Goal: Task Accomplishment & Management: Complete application form

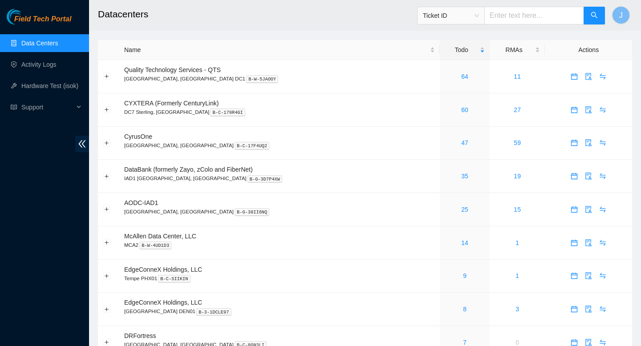
scroll to position [321, 0]
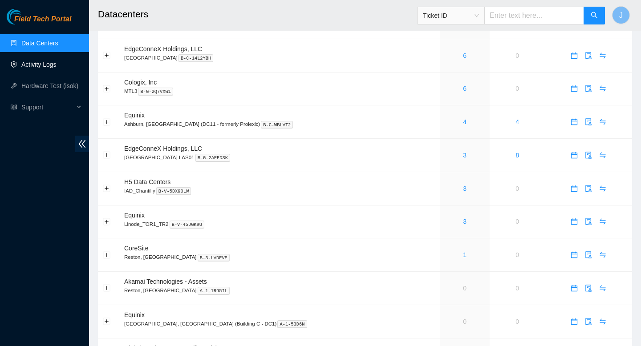
click at [44, 64] on link "Activity Logs" at bounding box center [38, 64] width 35 height 7
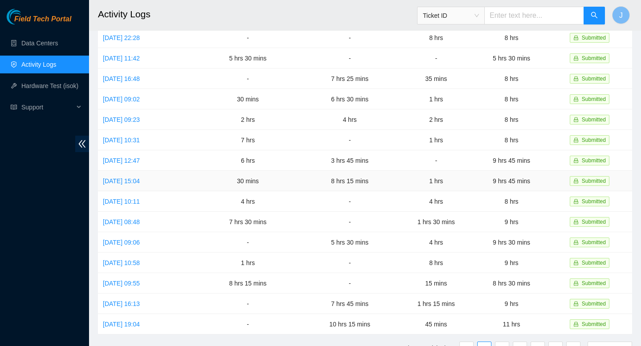
scroll to position [146, 0]
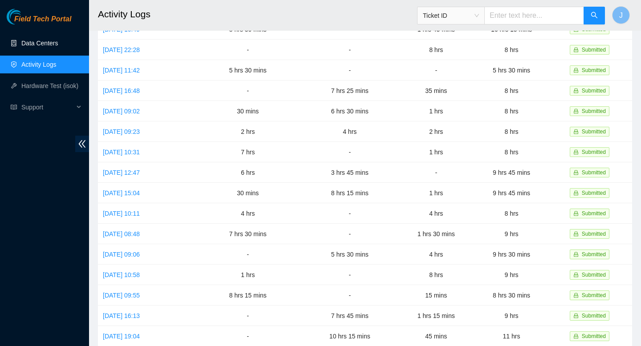
click at [42, 44] on link "Data Centers" at bounding box center [39, 43] width 37 height 7
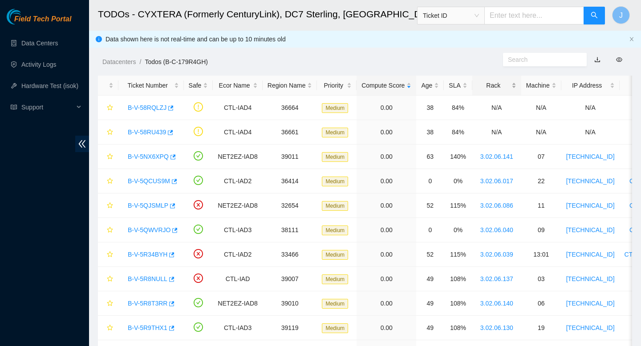
click at [516, 85] on div "Rack" at bounding box center [496, 86] width 39 height 10
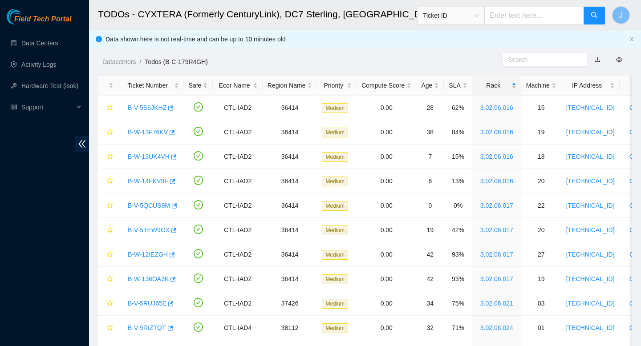
click at [516, 85] on div "Rack" at bounding box center [496, 86] width 39 height 10
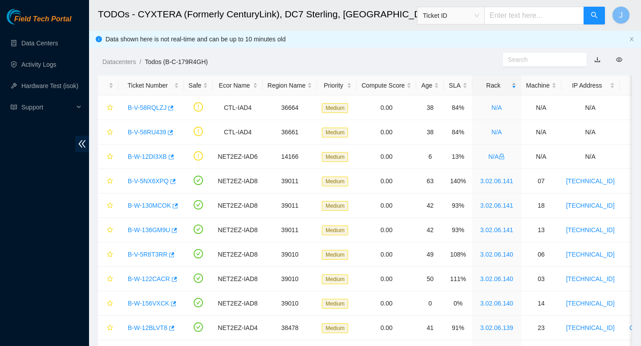
click at [516, 85] on div "Rack" at bounding box center [496, 86] width 39 height 10
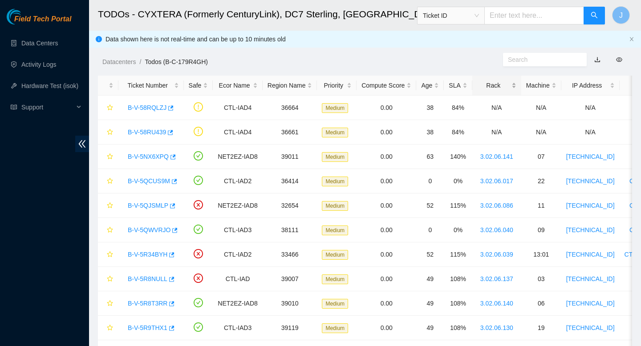
click at [516, 85] on div "Rack" at bounding box center [496, 86] width 39 height 10
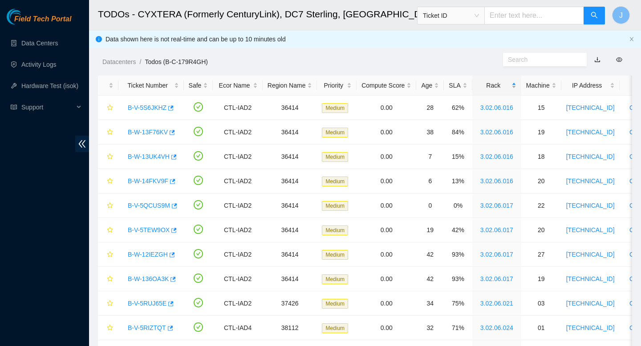
click at [516, 88] on div "Rack" at bounding box center [496, 86] width 39 height 10
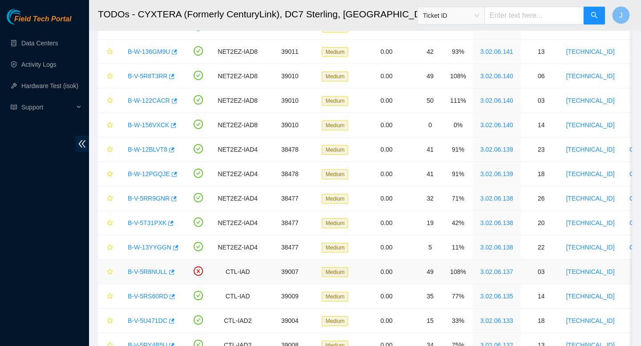
scroll to position [182, 0]
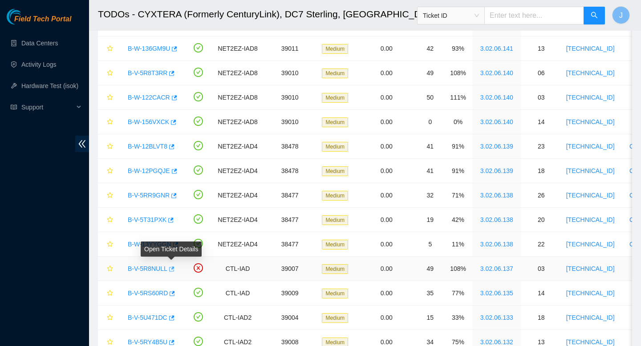
click at [175, 270] on icon "button" at bounding box center [171, 269] width 5 height 5
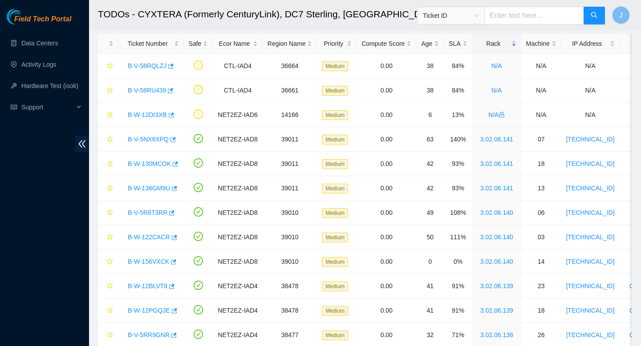
scroll to position [0, 0]
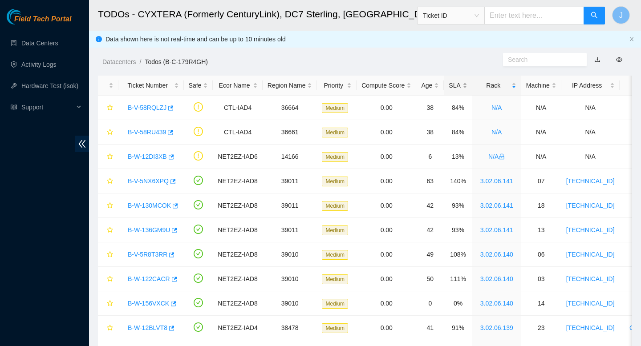
click at [467, 83] on div "SLA" at bounding box center [458, 86] width 18 height 10
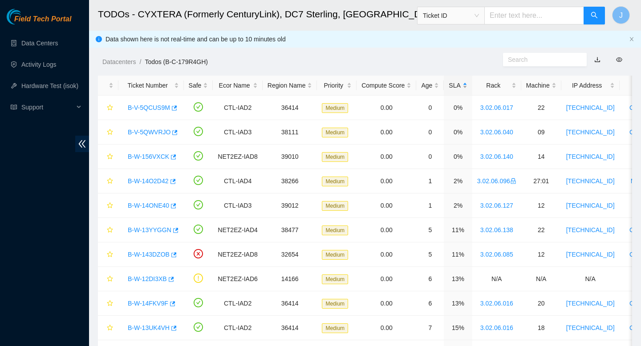
click at [467, 83] on div "SLA" at bounding box center [458, 86] width 18 height 10
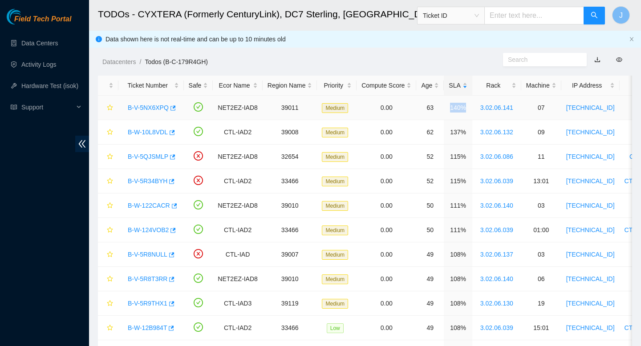
drag, startPoint x: 474, startPoint y: 110, endPoint x: 456, endPoint y: 110, distance: 17.4
click at [456, 110] on td "140%" at bounding box center [458, 108] width 28 height 24
drag, startPoint x: 441, startPoint y: 109, endPoint x: 432, endPoint y: 108, distance: 8.9
click at [432, 108] on td "63" at bounding box center [430, 108] width 28 height 24
drag, startPoint x: 351, startPoint y: 108, endPoint x: 326, endPoint y: 110, distance: 25.1
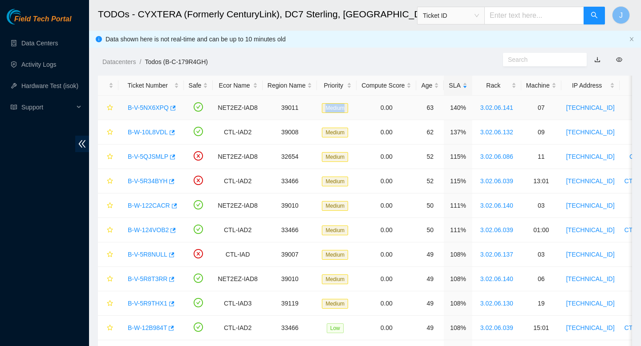
click at [326, 110] on span "Medium" at bounding box center [335, 108] width 26 height 10
drag, startPoint x: 483, startPoint y: 106, endPoint x: 528, endPoint y: 136, distance: 54.6
click at [520, 113] on td "3.02.06.141" at bounding box center [495, 108] width 49 height 24
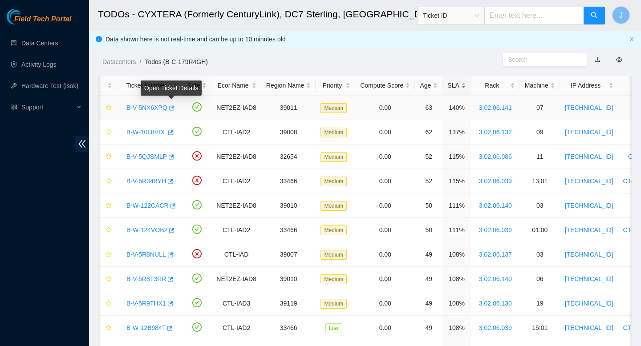
click at [173, 108] on icon "button" at bounding box center [171, 108] width 5 height 5
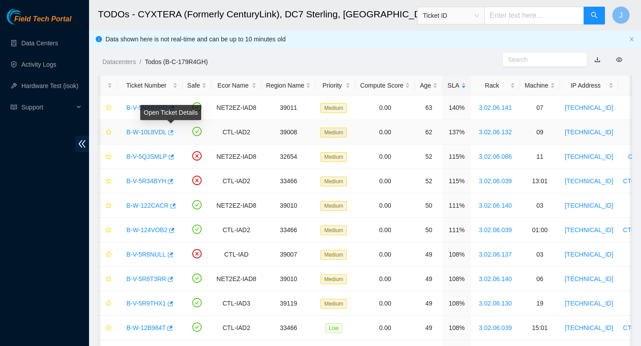
click at [173, 134] on icon "button" at bounding box center [170, 133] width 6 height 6
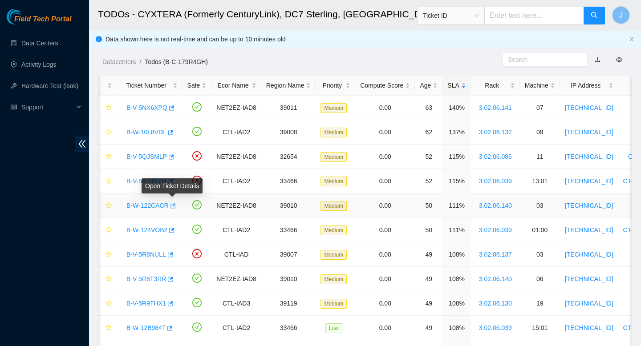
click at [175, 208] on icon "button" at bounding box center [173, 205] width 5 height 5
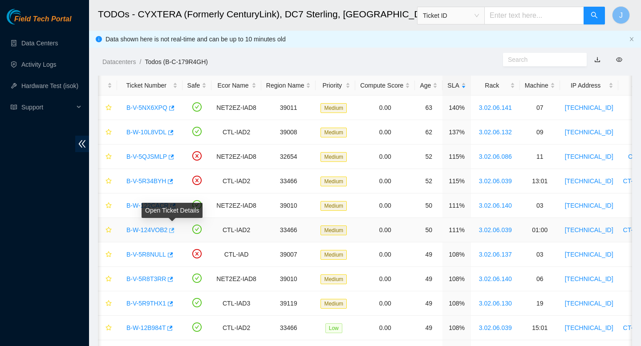
click at [174, 230] on icon "button" at bounding box center [171, 230] width 5 height 5
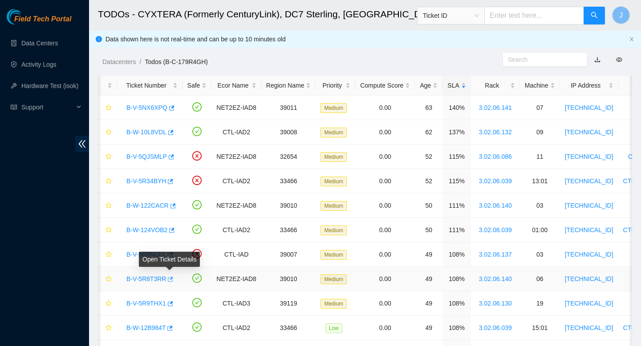
click at [173, 281] on icon "button" at bounding box center [170, 279] width 6 height 6
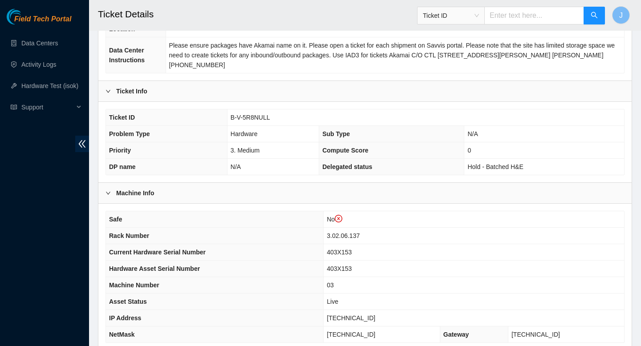
scroll to position [151, 0]
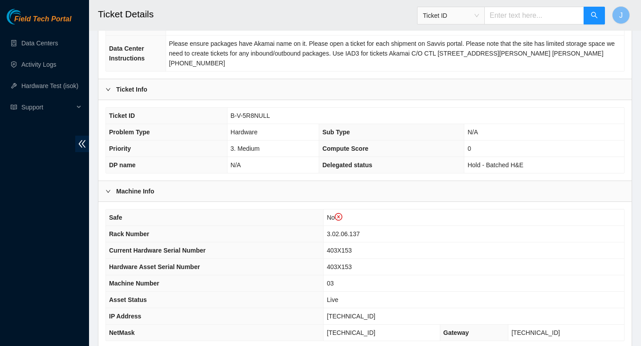
drag, startPoint x: 372, startPoint y: 219, endPoint x: 344, endPoint y: 219, distance: 27.6
click at [344, 219] on td "No" at bounding box center [474, 218] width 301 height 16
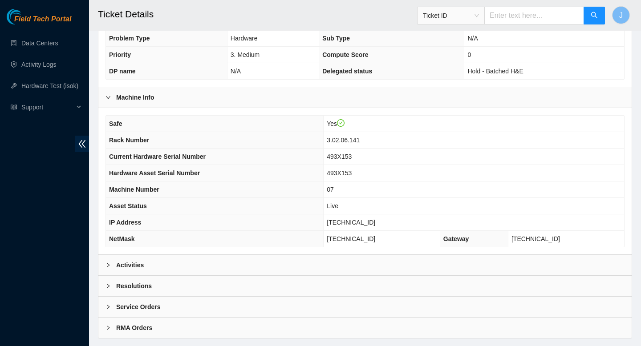
click at [209, 260] on div "Activities" at bounding box center [364, 265] width 533 height 20
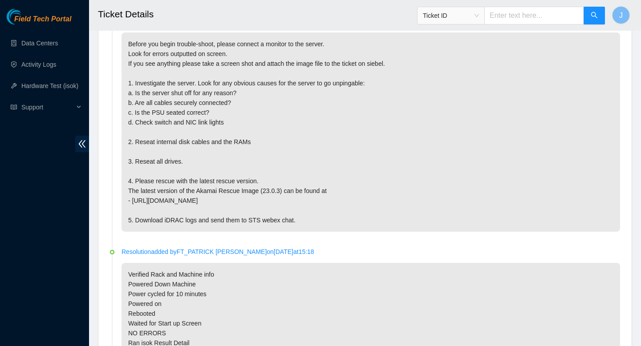
scroll to position [514, 0]
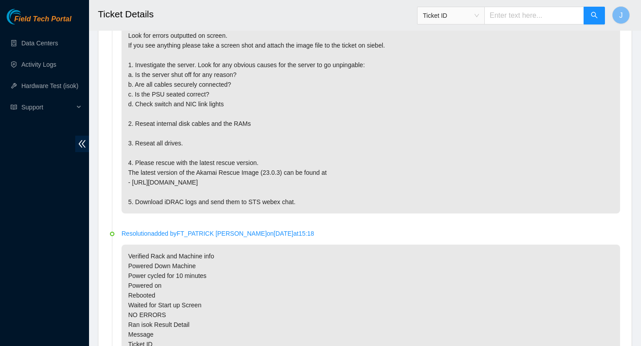
click at [182, 201] on p "Before you begin trouble-shoot, please connect a monitor to the server. Look fo…" at bounding box center [371, 113] width 499 height 199
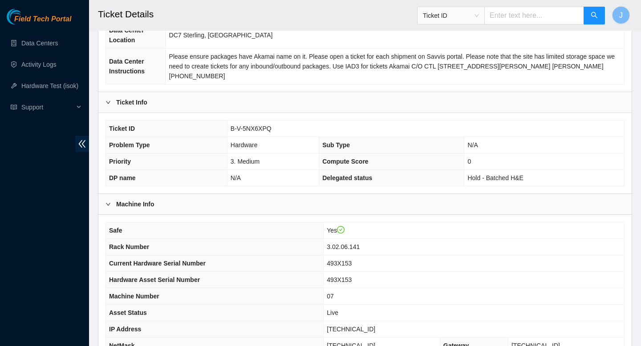
scroll to position [124, 0]
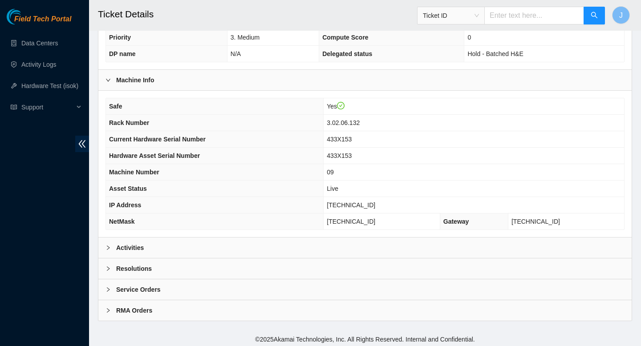
scroll to position [247, 0]
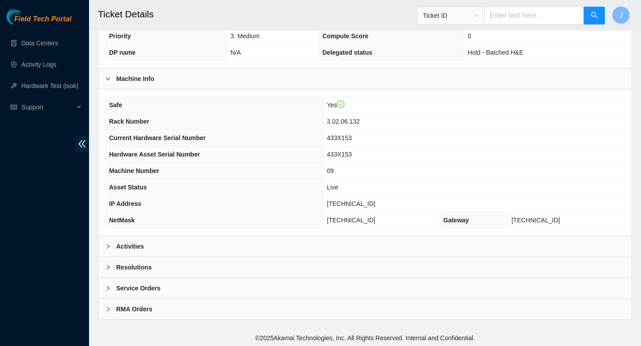
click at [196, 243] on div "Activities" at bounding box center [364, 246] width 533 height 20
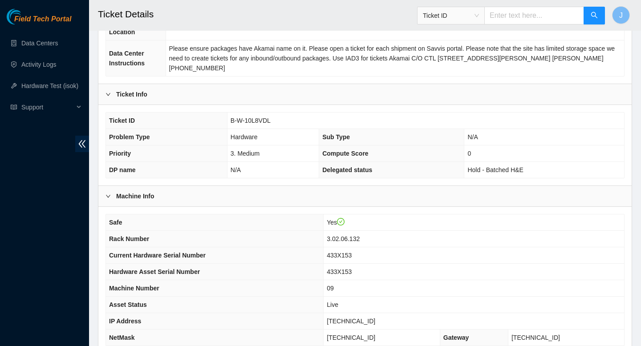
scroll to position [125, 0]
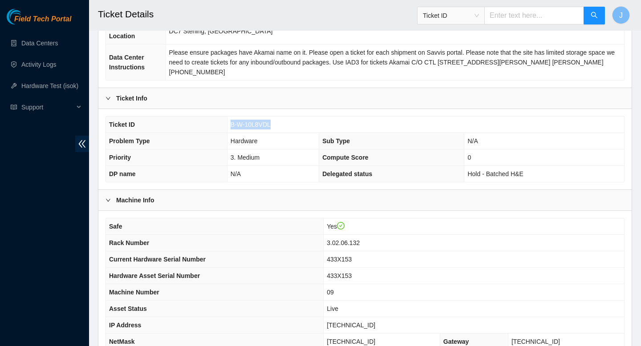
drag, startPoint x: 273, startPoint y: 124, endPoint x: 228, endPoint y: 123, distance: 45.4
click at [228, 123] on td "B-W-10L8VDL" at bounding box center [425, 125] width 397 height 16
copy span "B-W-10L8VDL"
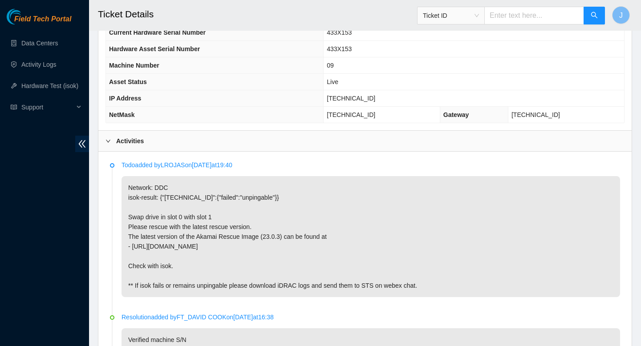
scroll to position [354, 0]
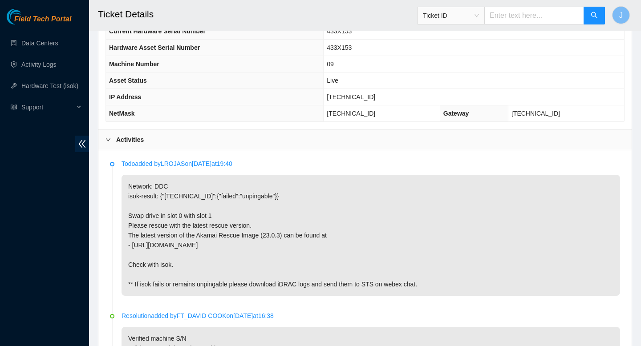
click at [248, 197] on p "Network: DDC isok-result: {"23.59.22.167":{"failed":"unpingable"}} Swap drive i…" at bounding box center [371, 235] width 499 height 121
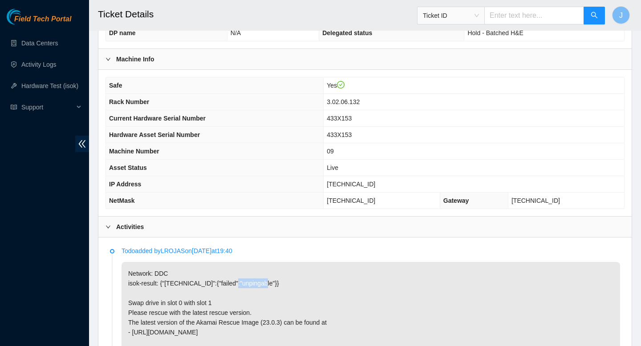
scroll to position [266, 0]
click at [389, 102] on td "3.02.06.132" at bounding box center [474, 102] width 301 height 16
drag, startPoint x: 389, startPoint y: 102, endPoint x: 348, endPoint y: 103, distance: 41.4
click at [348, 103] on td "3.02.06.132" at bounding box center [474, 102] width 301 height 16
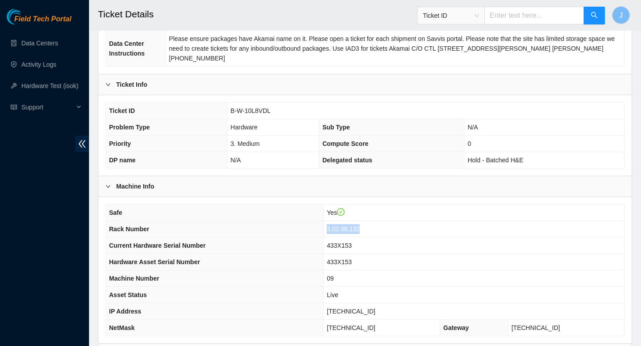
scroll to position [142, 0]
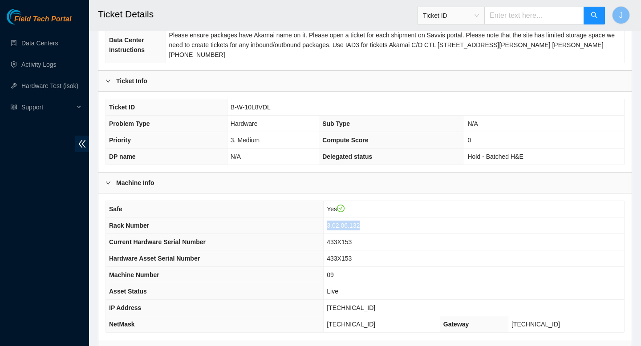
click at [399, 223] on td "3.02.06.132" at bounding box center [474, 226] width 301 height 16
drag, startPoint x: 375, startPoint y: 226, endPoint x: 345, endPoint y: 225, distance: 29.8
click at [345, 225] on tr "Rack Number 3.02.06.132" at bounding box center [365, 226] width 518 height 16
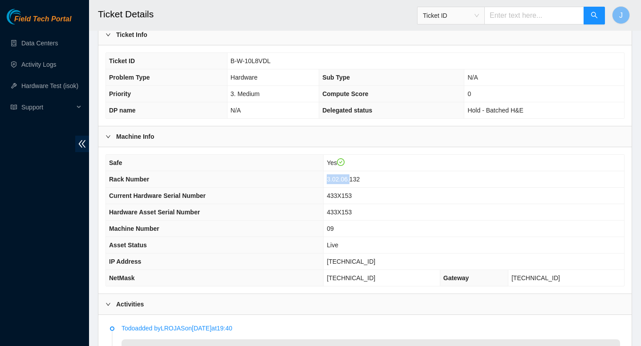
scroll to position [228, 0]
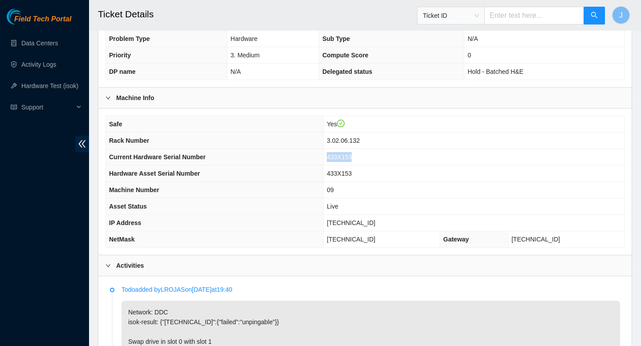
drag, startPoint x: 379, startPoint y: 156, endPoint x: 348, endPoint y: 161, distance: 31.2
click at [348, 158] on td "433X153" at bounding box center [474, 157] width 301 height 16
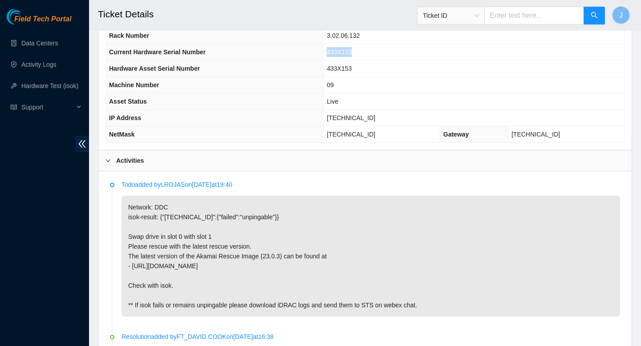
scroll to position [334, 0]
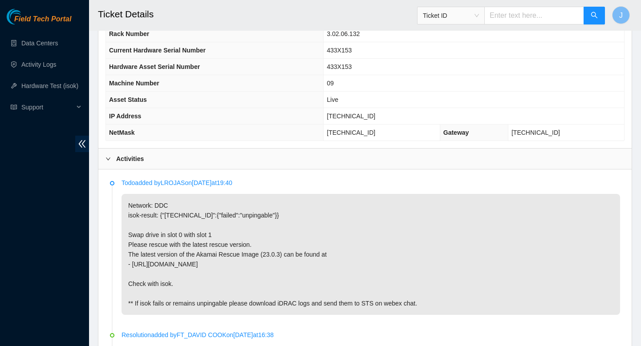
click at [185, 233] on p "Network: DDC isok-result: {"23.59.22.167":{"failed":"unpingable"}} Swap drive i…" at bounding box center [371, 254] width 499 height 121
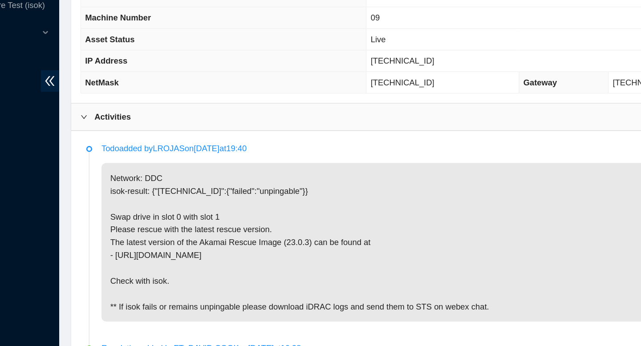
scroll to position [323, 0]
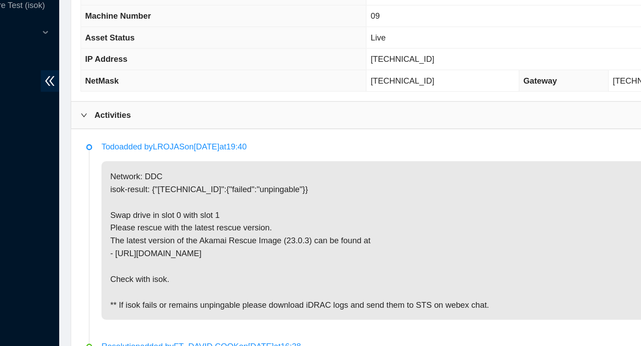
click at [162, 255] on p "Network: DDC isok-result: {"23.59.22.167":{"failed":"unpingable"}} Swap drive i…" at bounding box center [371, 265] width 499 height 121
click at [126, 255] on p "Network: DDC isok-result: {"23.59.22.167":{"failed":"unpingable"}} Swap drive i…" at bounding box center [371, 265] width 499 height 121
drag, startPoint x: 262, startPoint y: 254, endPoint x: 128, endPoint y: 259, distance: 133.6
click at [127, 259] on p "Network: DDC isok-result: {"23.59.22.167":{"failed":"unpingable"}} Swap drive i…" at bounding box center [371, 265] width 499 height 121
drag, startPoint x: 138, startPoint y: 317, endPoint x: 231, endPoint y: 313, distance: 92.7
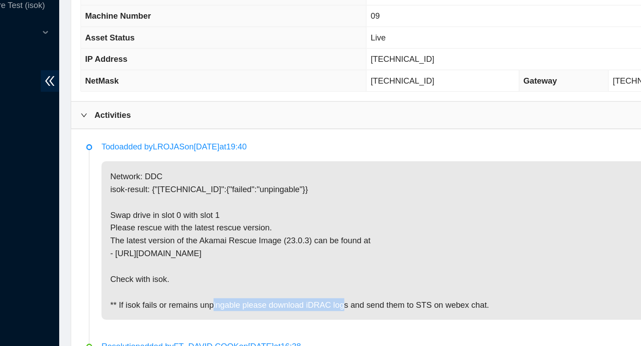
click at [231, 313] on p "Network: DDC isok-result: {"23.59.22.167":{"failed":"unpingable"}} Swap drive i…" at bounding box center [371, 265] width 499 height 121
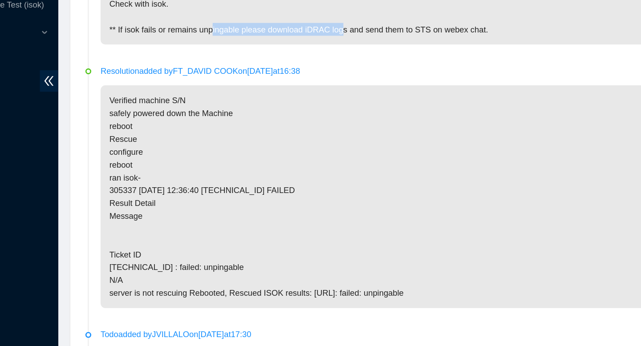
scroll to position [529, 0]
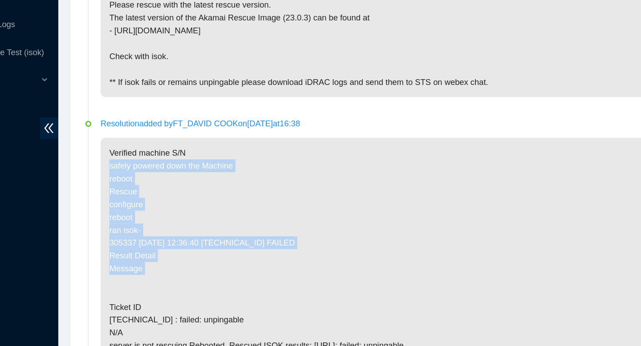
drag, startPoint x: 158, startPoint y: 254, endPoint x: 120, endPoint y: 179, distance: 83.8
click at [120, 177] on li "Resolution added by FT_DAVID COOK on 2025-07-01 at 16:38 Verified machine S/N s…" at bounding box center [365, 238] width 510 height 201
click at [194, 211] on p "Verified machine S/N safely powered down the Machine reboot Rescue configure re…" at bounding box center [371, 236] width 499 height 170
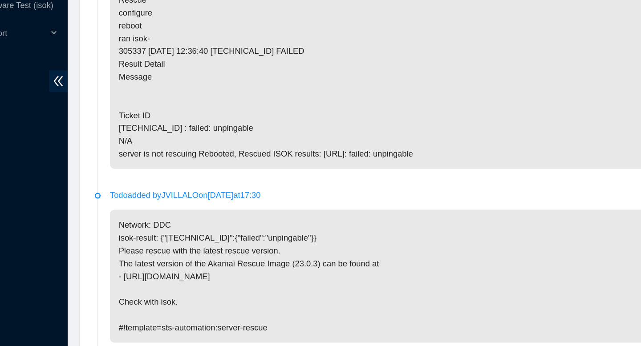
scroll to position [638, 0]
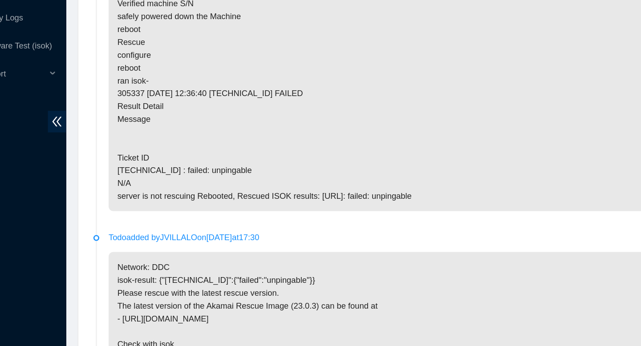
click at [163, 202] on p "Verified machine S/N safely powered down the Machine reboot Rescue configure re…" at bounding box center [371, 127] width 499 height 170
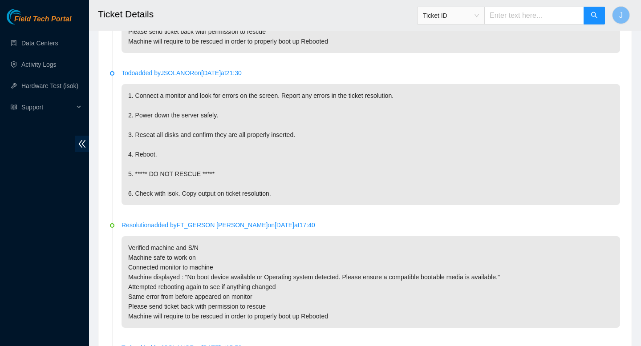
scroll to position [1951, 0]
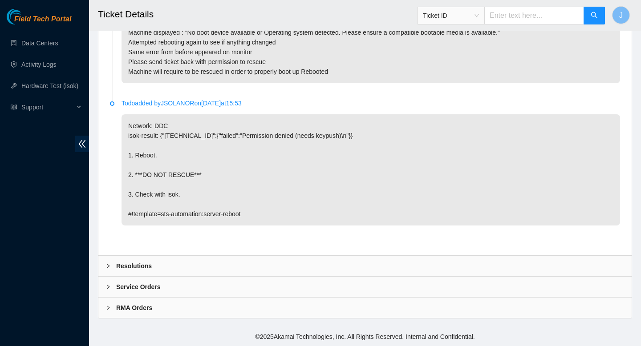
click at [170, 266] on div "Resolutions" at bounding box center [364, 266] width 533 height 20
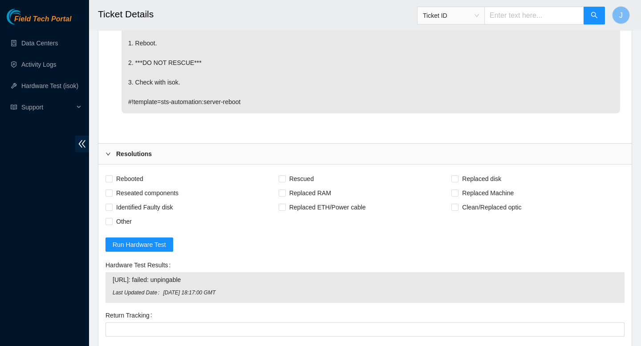
scroll to position [2035, 0]
click at [110, 181] on input "Rebooted" at bounding box center [109, 178] width 6 height 6
checkbox input "true"
click at [113, 199] on span "Reseated components" at bounding box center [147, 192] width 69 height 14
click at [112, 195] on input "Reseated components" at bounding box center [109, 192] width 6 height 6
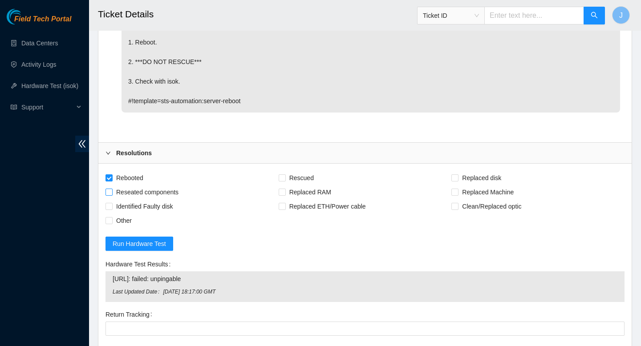
checkbox input "true"
click at [287, 185] on span "Rescued" at bounding box center [302, 178] width 32 height 14
click at [285, 181] on input "Rescued" at bounding box center [282, 178] width 6 height 6
checkbox input "true"
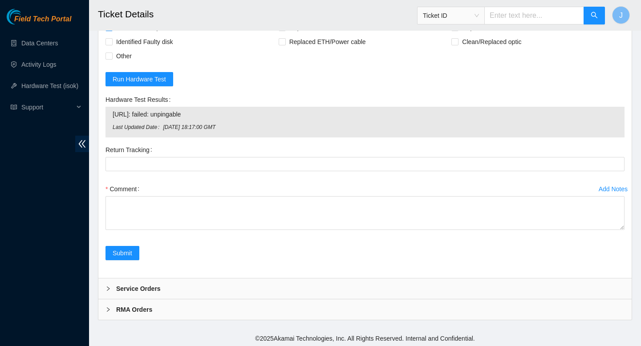
scroll to position [2200, 0]
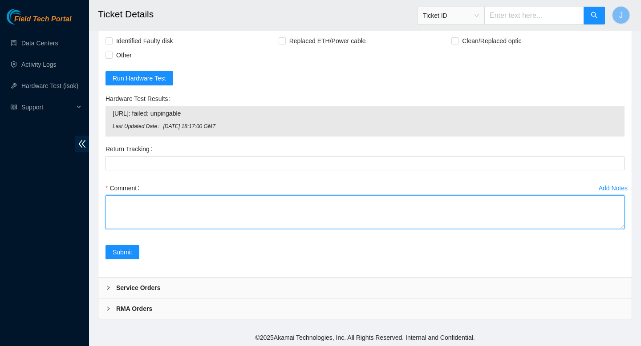
click at [312, 228] on textarea "Comment" at bounding box center [365, 212] width 519 height 34
click at [315, 229] on textarea "verified SN plugged in, errors on screen machine cant find OS to boot swapped r…" at bounding box center [365, 212] width 519 height 34
click at [170, 229] on textarea "verified SN plugged in, errors on screen machine cant find OS to boot swapped r…" at bounding box center [365, 212] width 519 height 34
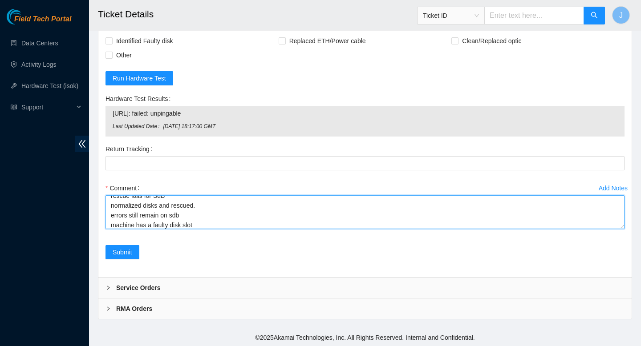
scroll to position [65, 0]
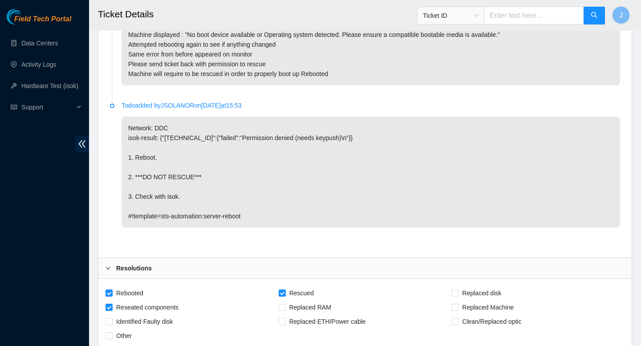
type textarea "verified SN plugged in, errors on screen machine cant find OS to boot swapped r…"
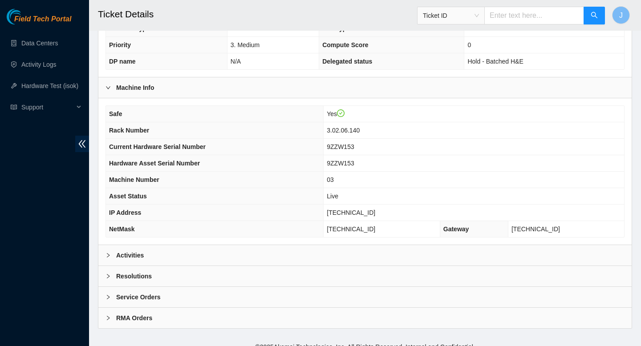
scroll to position [248, 0]
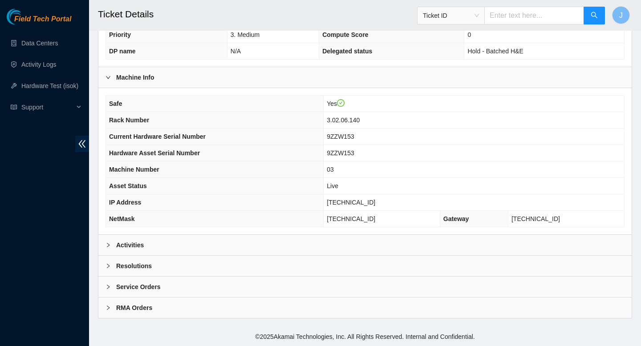
click at [248, 237] on div "Activities" at bounding box center [364, 245] width 533 height 20
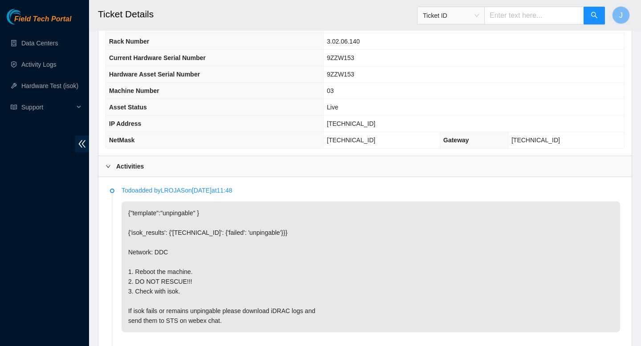
scroll to position [327, 0]
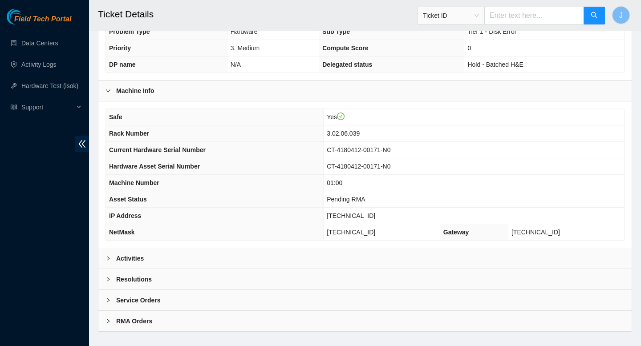
scroll to position [245, 0]
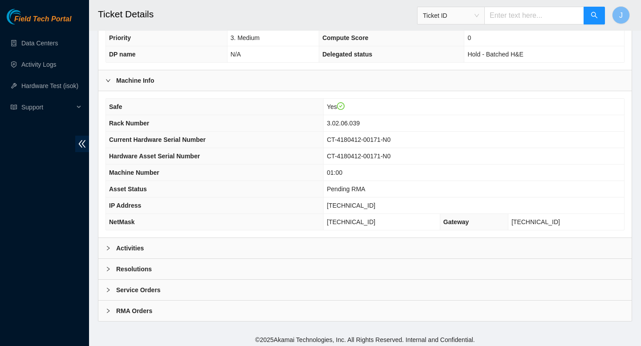
click at [164, 243] on div "Activities" at bounding box center [364, 248] width 533 height 20
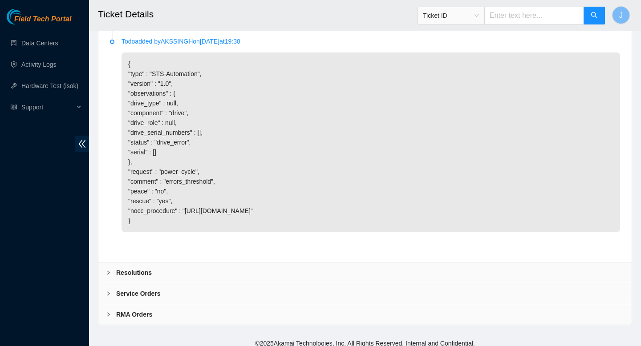
scroll to position [787, 0]
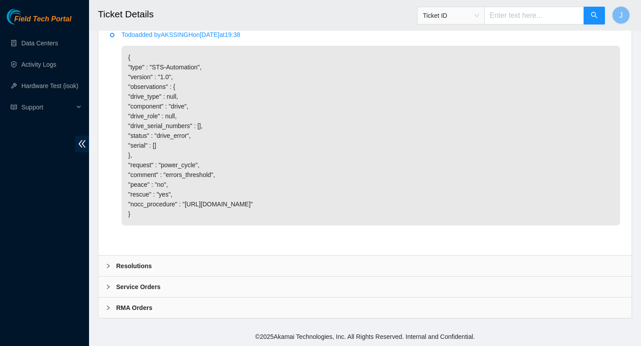
click at [168, 259] on div "Resolutions" at bounding box center [364, 266] width 533 height 20
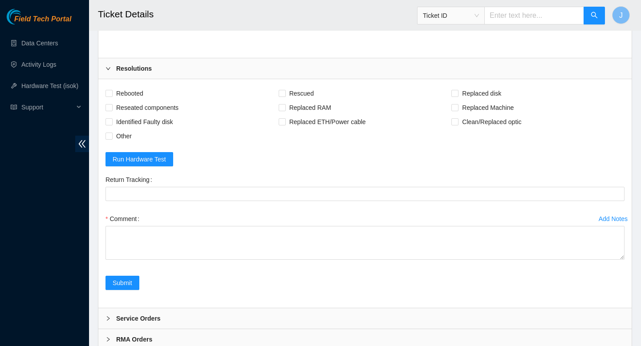
scroll to position [970, 0]
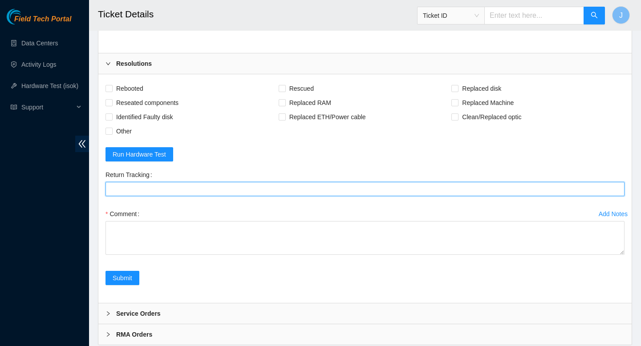
click at [137, 196] on Tracking "Return Tracking" at bounding box center [365, 189] width 519 height 14
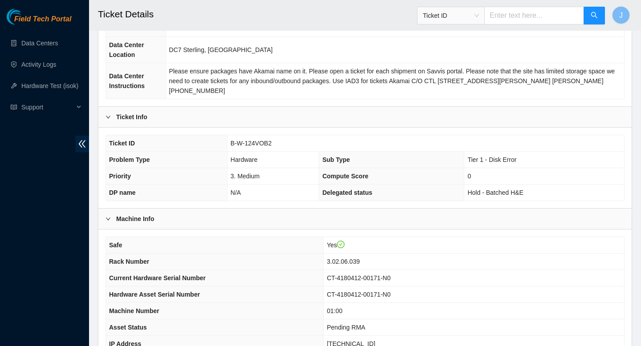
scroll to position [107, 0]
drag, startPoint x: 277, startPoint y: 143, endPoint x: 217, endPoint y: 141, distance: 60.1
click at [217, 141] on tr "Ticket ID B-W-124VOB2" at bounding box center [365, 143] width 518 height 16
copy tr "B-W-124VOB2"
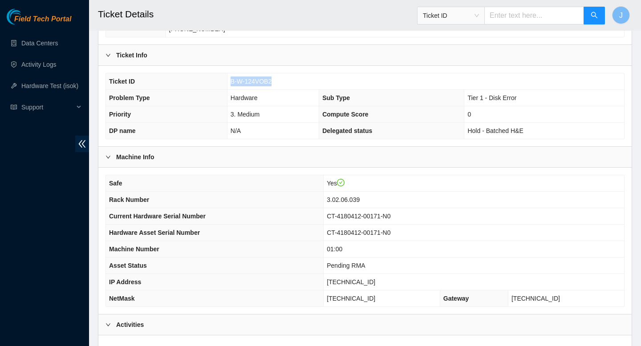
scroll to position [154, 0]
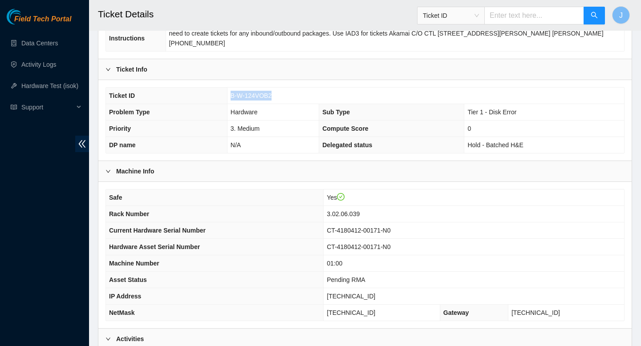
copy tr "B-W-124VOB2"
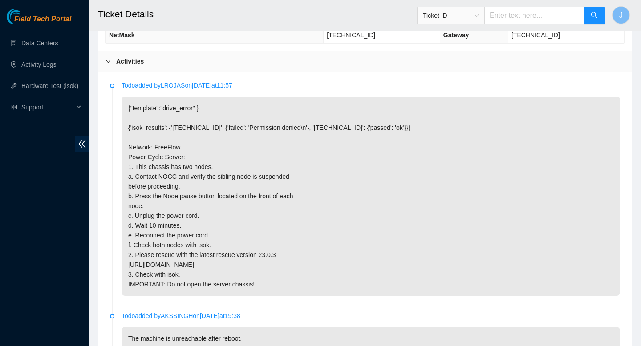
scroll to position [437, 0]
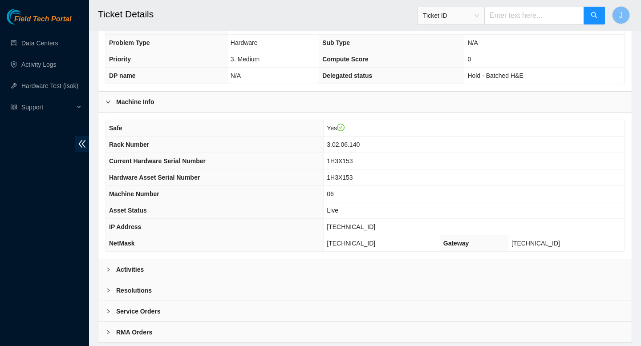
scroll to position [248, 0]
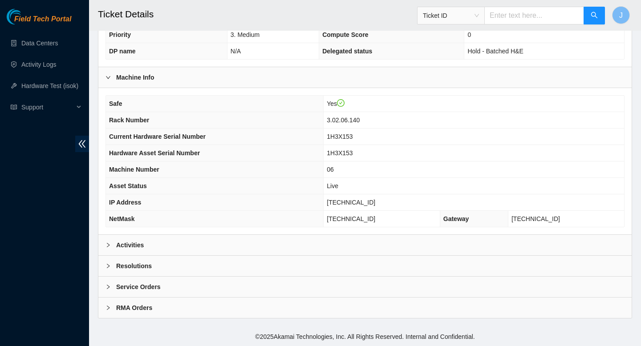
click at [263, 238] on div "Activities" at bounding box center [364, 245] width 533 height 20
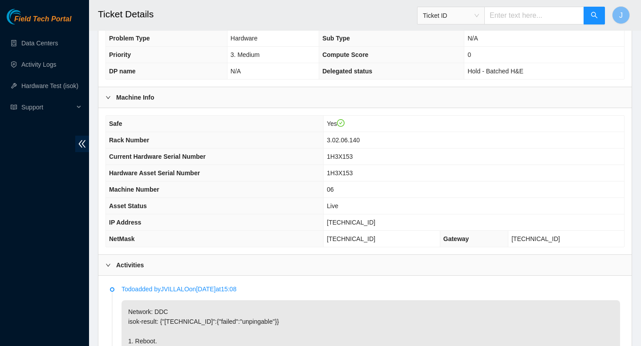
scroll to position [23, 0]
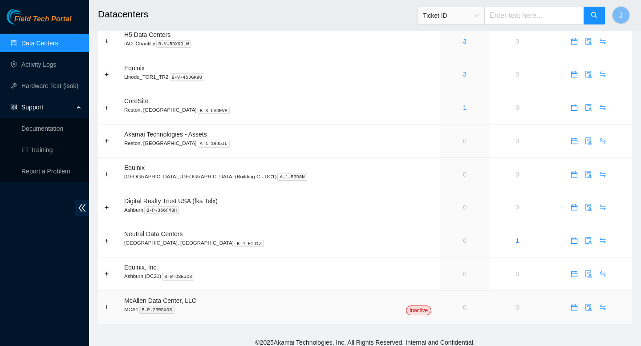
scroll to position [484, 0]
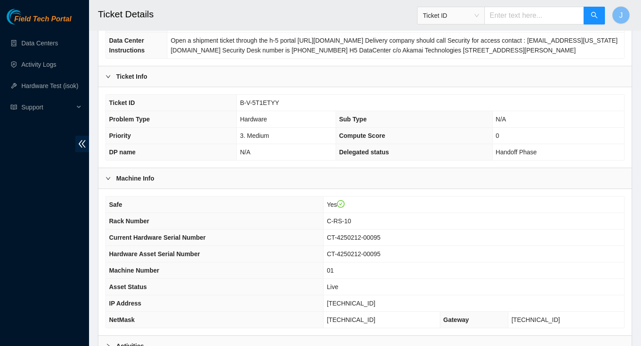
scroll to position [126, 0]
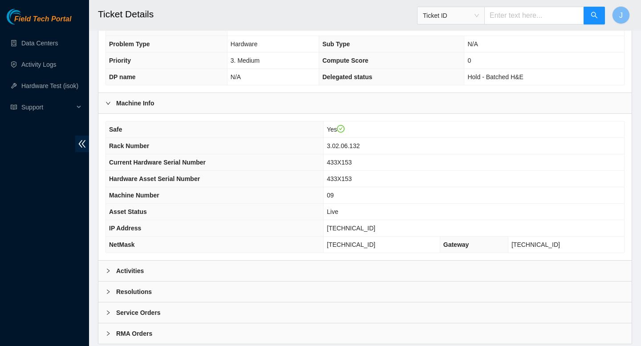
scroll to position [207, 0]
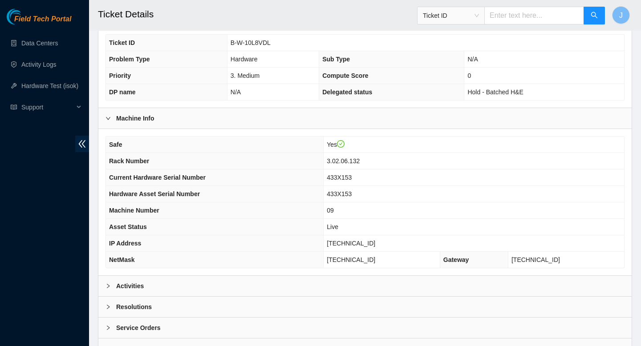
click at [374, 287] on div "Activities" at bounding box center [364, 286] width 533 height 20
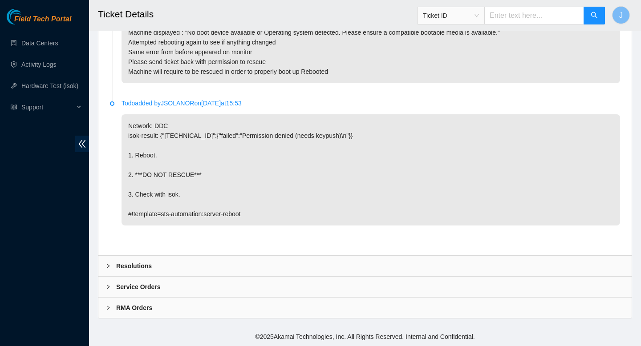
scroll to position [1951, 0]
click at [276, 271] on div "Resolutions" at bounding box center [364, 266] width 533 height 20
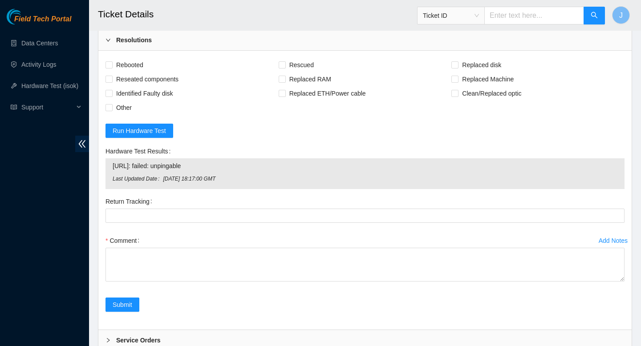
scroll to position [2117, 0]
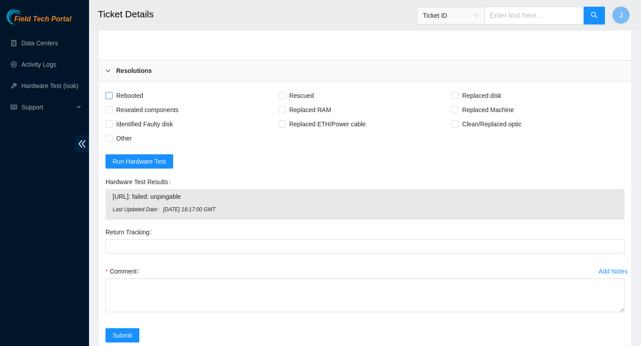
click at [111, 98] on input "Rebooted" at bounding box center [109, 95] width 6 height 6
checkbox input "true"
click at [110, 114] on span at bounding box center [109, 109] width 7 height 7
click at [110, 113] on input "Reseated components" at bounding box center [109, 109] width 6 height 6
checkbox input "true"
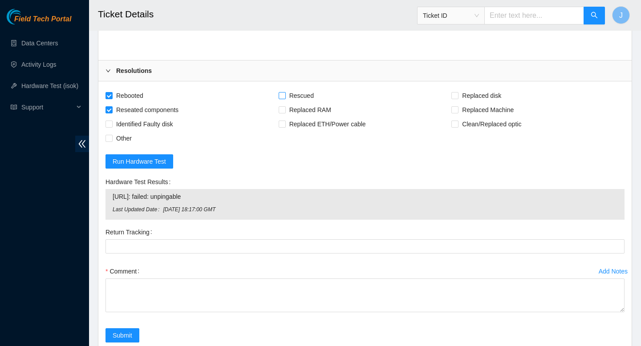
click at [282, 98] on input "Rescued" at bounding box center [282, 95] width 6 height 6
checkbox input "true"
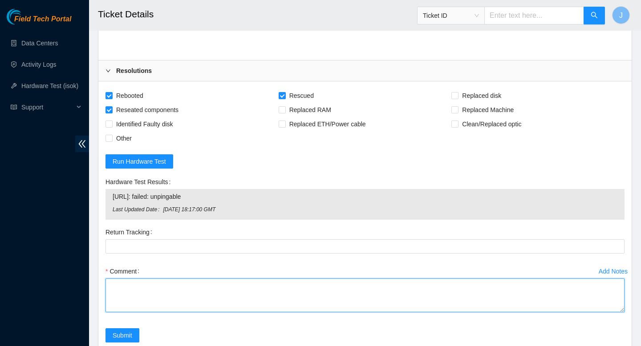
click at [138, 313] on textarea "Comment" at bounding box center [365, 296] width 519 height 34
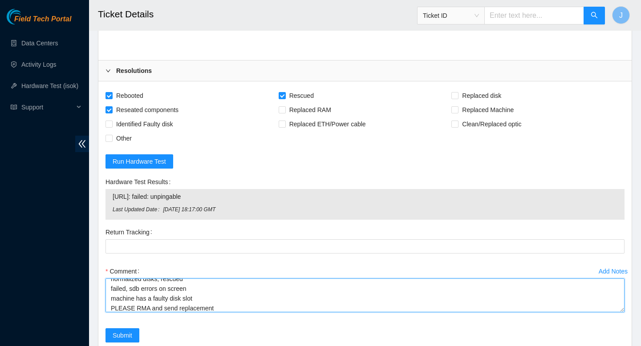
scroll to position [2231, 0]
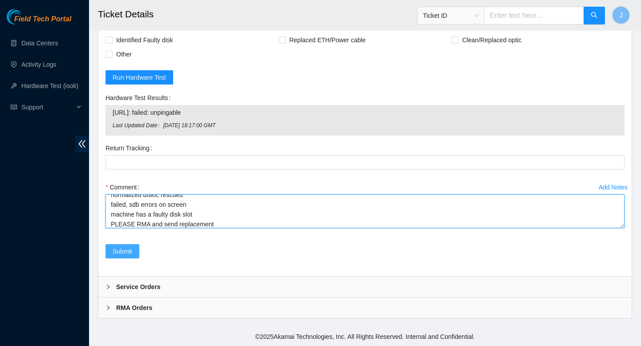
type textarea "veirfied SN plugged in, errors on screen no bootable OS could be found swapped …"
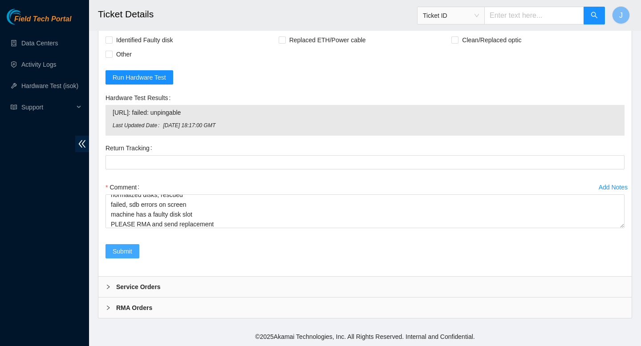
click at [124, 255] on span "Submit" at bounding box center [123, 252] width 20 height 10
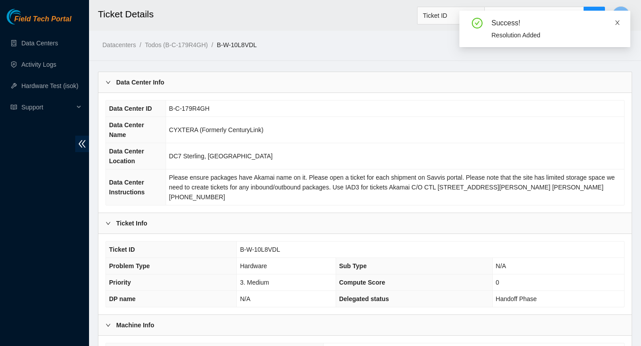
click at [618, 24] on icon "close" at bounding box center [617, 23] width 6 height 6
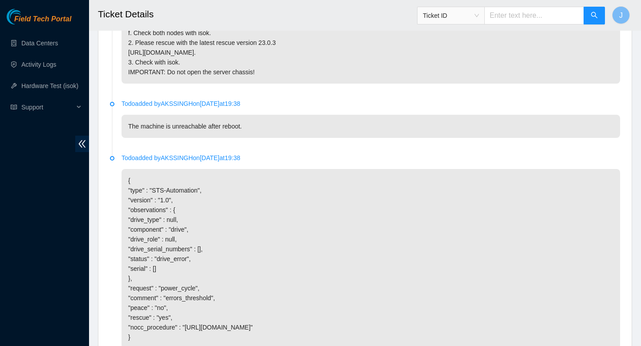
scroll to position [1016, 0]
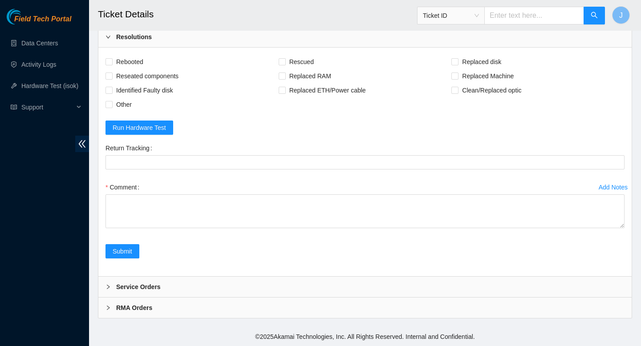
click at [454, 129] on form "Rebooted Rescued Replaced disk Reseated components Replaced RAM Replaced Machin…" at bounding box center [365, 162] width 519 height 215
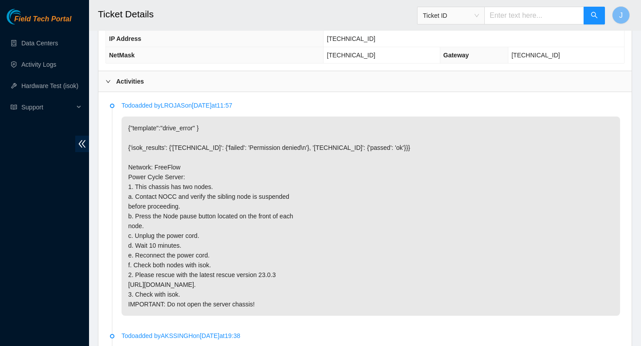
scroll to position [404, 0]
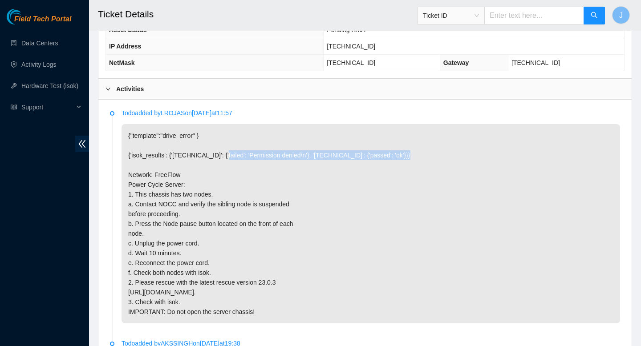
drag, startPoint x: 224, startPoint y: 165, endPoint x: 456, endPoint y: 171, distance: 231.6
click at [456, 171] on p "{"template":"drive_error" } {'isok_results': {'23.48.36.40': {'failed': 'Permis…" at bounding box center [371, 223] width 499 height 199
click at [389, 203] on p "{"template":"drive_error" } {'isok_results': {'23.48.36.40': {'failed': 'Permis…" at bounding box center [371, 223] width 499 height 199
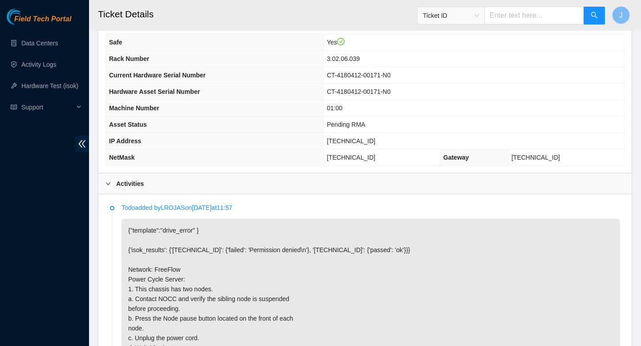
scroll to position [304, 0]
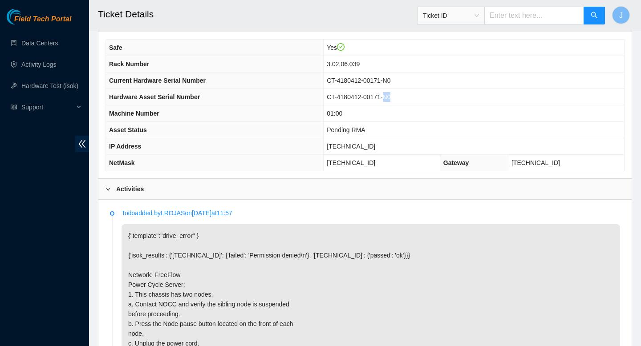
drag, startPoint x: 427, startPoint y: 95, endPoint x: 413, endPoint y: 100, distance: 15.2
click at [413, 100] on td "CT-4180412-00171-N0" at bounding box center [474, 97] width 301 height 16
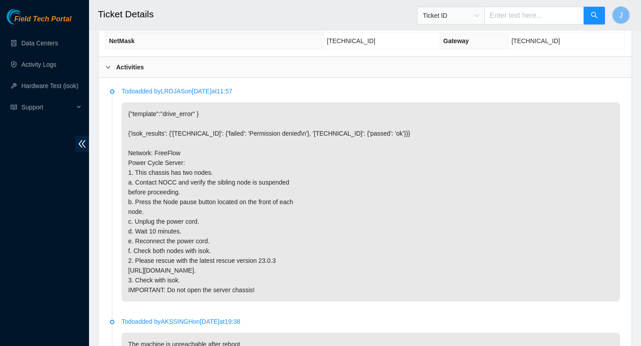
scroll to position [435, 0]
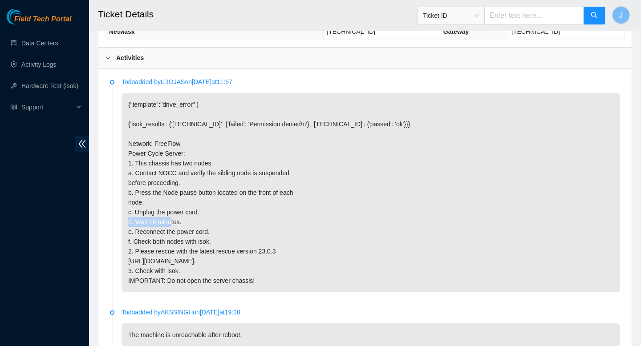
drag, startPoint x: 136, startPoint y: 230, endPoint x: 191, endPoint y: 233, distance: 54.9
click at [191, 233] on p "{"template":"drive_error" } {'isok_results': {'23.48.36.40': {'failed': 'Permis…" at bounding box center [371, 192] width 499 height 199
drag, startPoint x: 205, startPoint y: 252, endPoint x: 173, endPoint y: 251, distance: 32.1
click at [173, 251] on p "{"template":"drive_error" } {'isok_results': {'23.48.36.40': {'failed': 'Permis…" at bounding box center [371, 192] width 499 height 199
click at [139, 264] on p "{"template":"drive_error" } {'isok_results': {'23.48.36.40': {'failed': 'Permis…" at bounding box center [371, 192] width 499 height 199
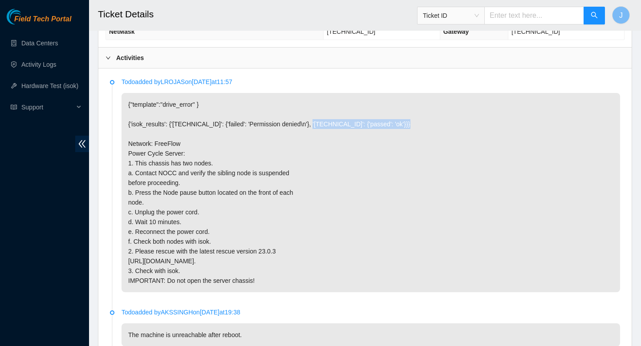
drag, startPoint x: 313, startPoint y: 133, endPoint x: 395, endPoint y: 145, distance: 83.7
click at [395, 145] on p "{"template":"drive_error" } {'isok_results': {'23.48.36.40': {'failed': 'Permis…" at bounding box center [371, 192] width 499 height 199
click at [350, 127] on p "{"template":"drive_error" } {'isok_results': {'23.48.36.40': {'failed': 'Permis…" at bounding box center [371, 192] width 499 height 199
drag, startPoint x: 313, startPoint y: 133, endPoint x: 401, endPoint y: 141, distance: 88.1
click at [401, 141] on p "{"template":"drive_error" } {'isok_results': {'23.48.36.40': {'failed': 'Permis…" at bounding box center [371, 192] width 499 height 199
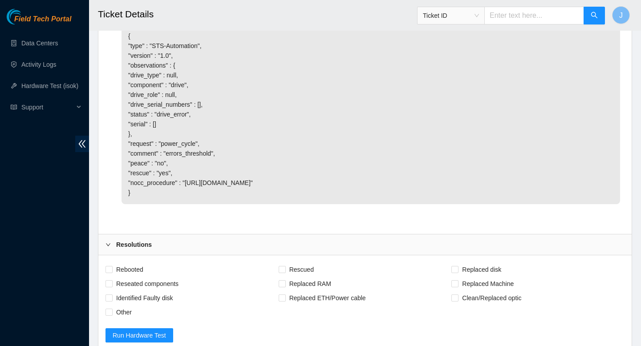
scroll to position [1016, 0]
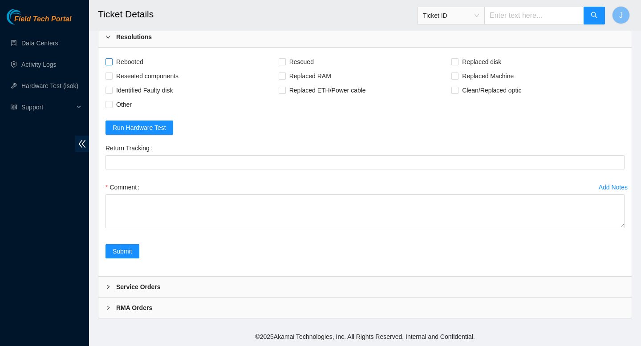
click at [109, 63] on input "Rebooted" at bounding box center [109, 61] width 6 height 6
checkbox input "true"
click at [110, 108] on span at bounding box center [109, 104] width 7 height 7
click at [110, 107] on input "Other" at bounding box center [109, 104] width 6 height 6
checkbox input "true"
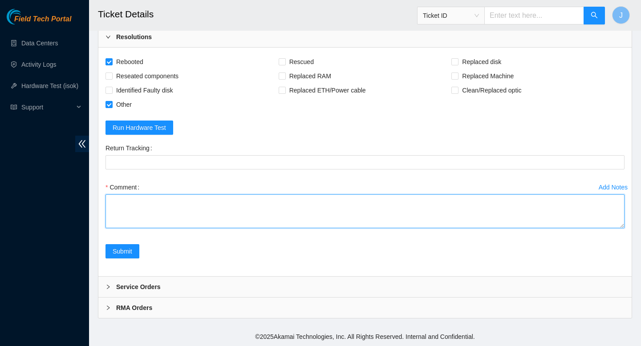
click at [242, 204] on textarea "Comment" at bounding box center [365, 212] width 519 height 34
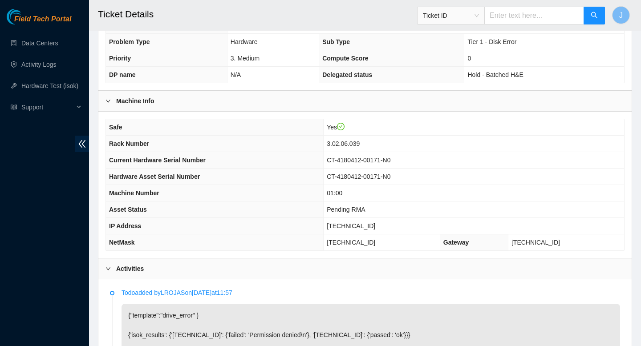
scroll to position [272, 0]
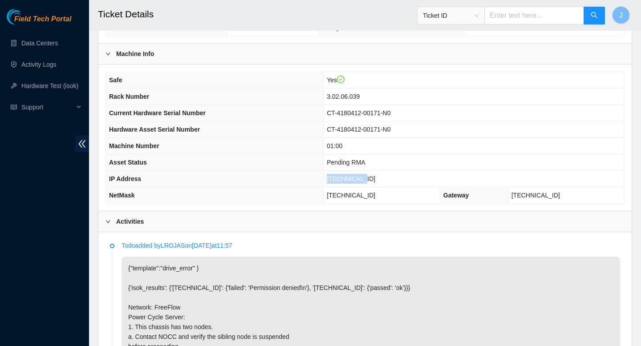
drag, startPoint x: 392, startPoint y: 179, endPoint x: 334, endPoint y: 175, distance: 58.0
click at [333, 178] on tr "IP Address 23.48.36.40" at bounding box center [365, 179] width 518 height 16
copy tr "23.48.36.40"
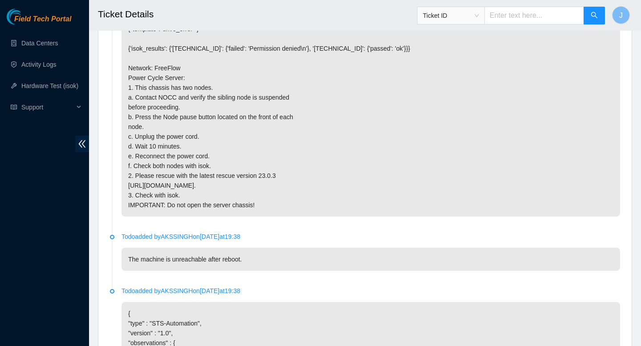
scroll to position [1016, 0]
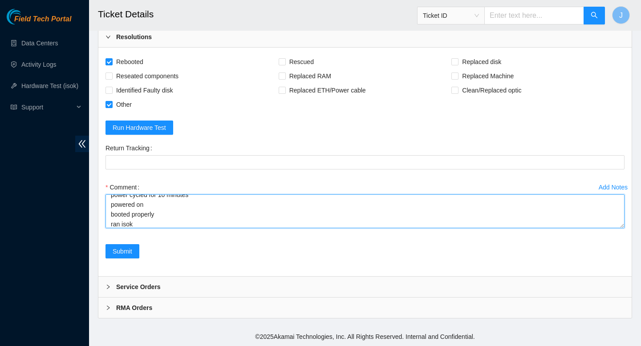
click at [194, 225] on textarea "gained sibling node suspension from NOCC via webex verfied SN power cycled for …" at bounding box center [365, 212] width 519 height 34
paste textarea "330546 02-09-2025 02:51:36 23.48.36.40 FAILED Result Detail Message Ticket ID 2…"
click at [272, 220] on textarea "gained sibling node suspension from NOCC via webex verfied SN power cycled for …" at bounding box center [365, 212] width 519 height 34
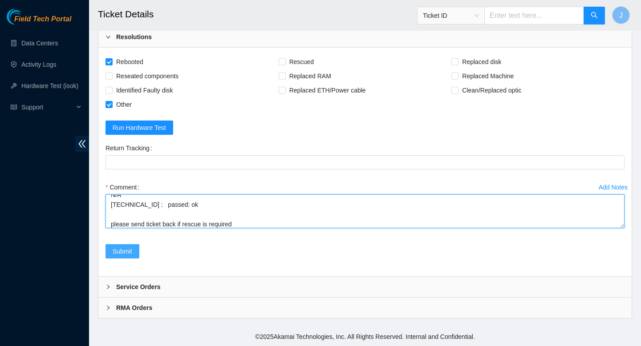
type textarea "gained sibling node suspension from NOCC via webex verfied SN power cycled for …"
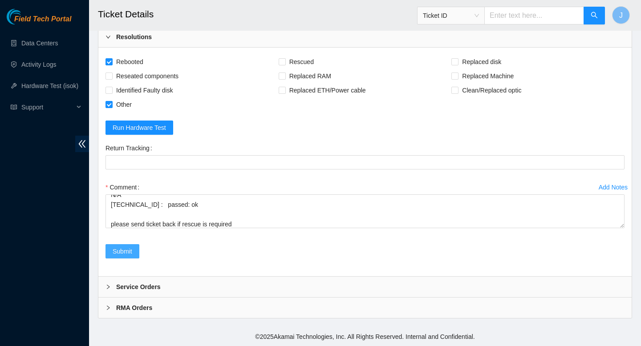
click at [132, 253] on span "Submit" at bounding box center [123, 252] width 20 height 10
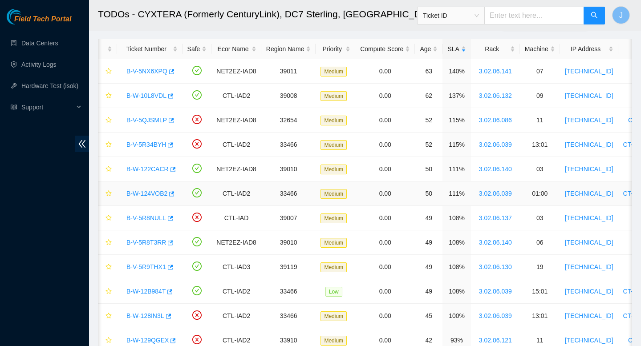
scroll to position [37, 0]
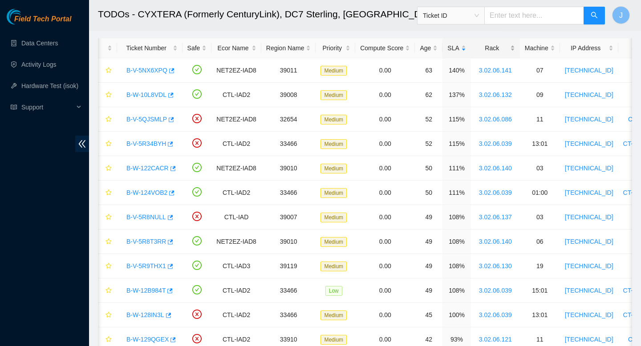
click at [515, 48] on div "Rack" at bounding box center [495, 48] width 39 height 10
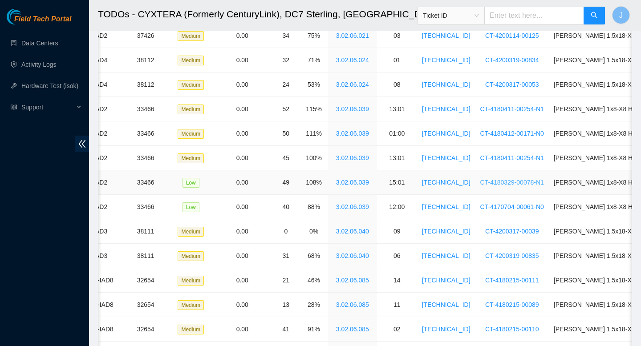
scroll to position [268, 0]
drag, startPoint x: 385, startPoint y: 211, endPoint x: 340, endPoint y: 133, distance: 89.4
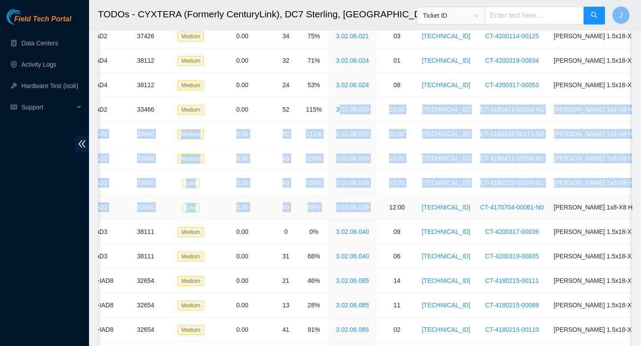
drag, startPoint x: 338, startPoint y: 109, endPoint x: 394, endPoint y: 210, distance: 115.8
click at [435, 160] on td "[TECHNICAL_ID]" at bounding box center [446, 158] width 58 height 24
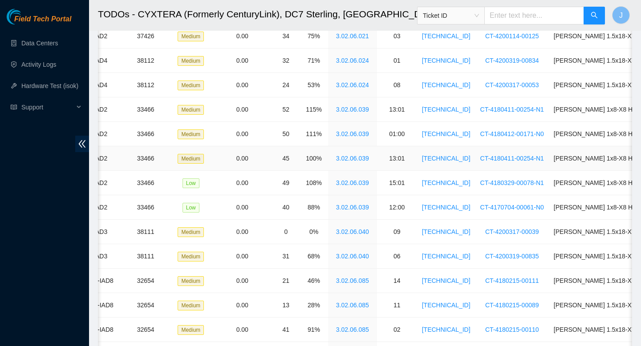
drag, startPoint x: 387, startPoint y: 158, endPoint x: 342, endPoint y: 158, distance: 45.4
click at [342, 158] on td "3.02.06.039" at bounding box center [352, 158] width 49 height 24
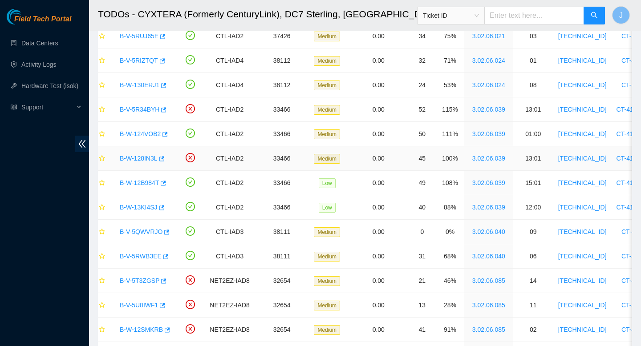
scroll to position [0, 0]
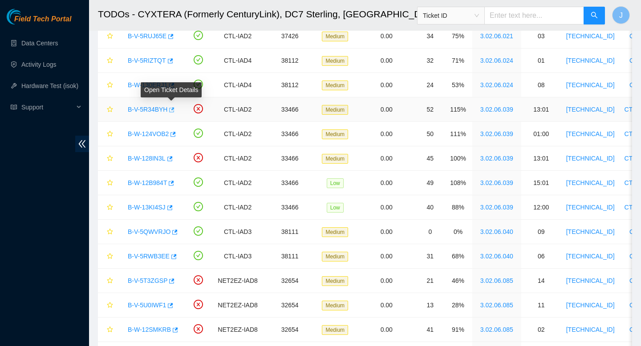
click at [174, 113] on span "button" at bounding box center [171, 110] width 6 height 7
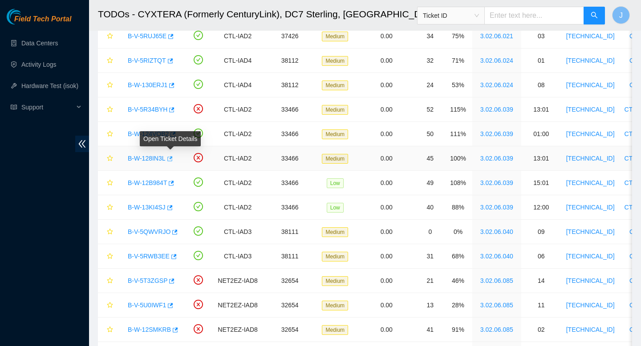
click at [173, 158] on icon "button" at bounding box center [169, 158] width 5 height 5
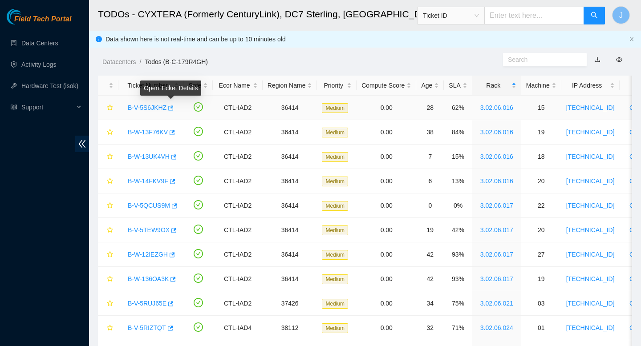
click at [172, 109] on icon "button" at bounding box center [170, 108] width 6 height 6
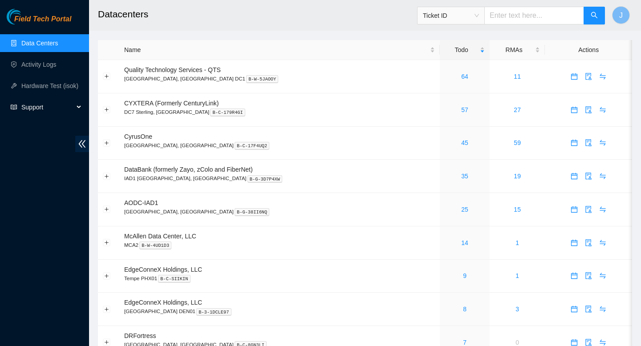
click at [56, 106] on span "Support" at bounding box center [47, 107] width 53 height 18
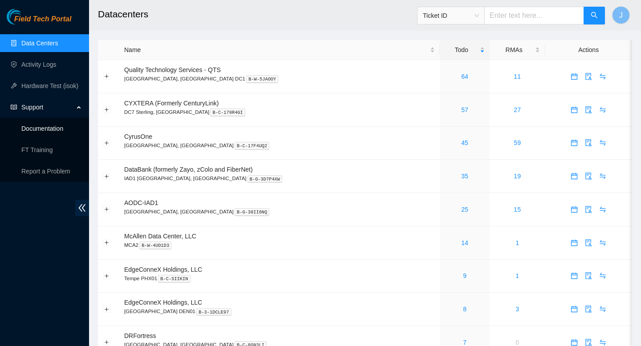
click at [40, 131] on link "Documentation" at bounding box center [42, 128] width 42 height 7
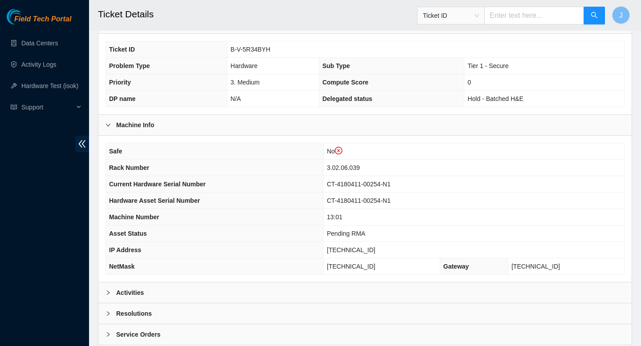
scroll to position [242, 0]
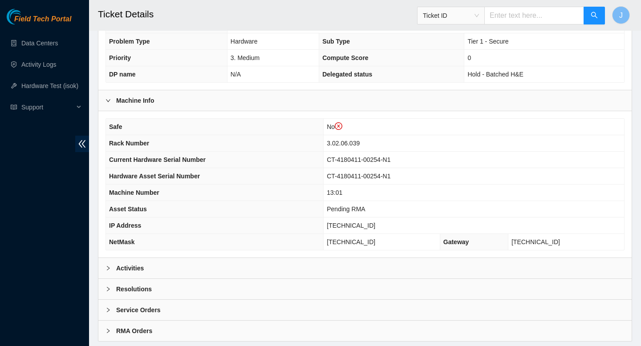
click at [281, 273] on div "Activities" at bounding box center [364, 268] width 533 height 20
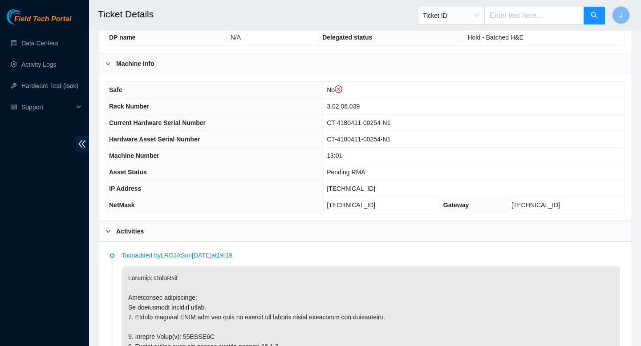
scroll to position [278, 0]
drag, startPoint x: 394, startPoint y: 108, endPoint x: 341, endPoint y: 114, distance: 54.2
click at [341, 114] on tr "Rack Number 3.02.06.039" at bounding box center [365, 107] width 518 height 16
copy tr "3.02.06.039"
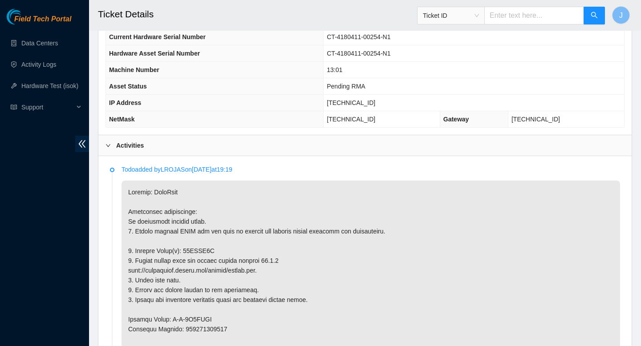
scroll to position [365, 0]
drag, startPoint x: 389, startPoint y: 102, endPoint x: 341, endPoint y: 102, distance: 48.1
click at [341, 102] on tr "IP Address [TECHNICAL_ID]" at bounding box center [365, 102] width 518 height 16
copy tr "[TECHNICAL_ID]"
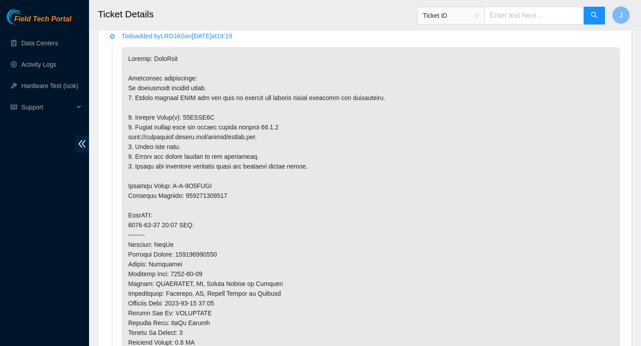
scroll to position [484, 0]
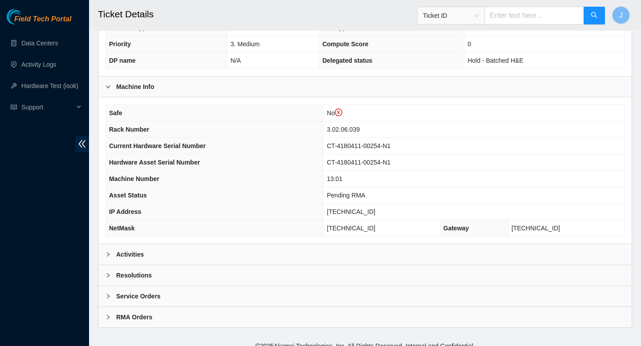
scroll to position [265, 0]
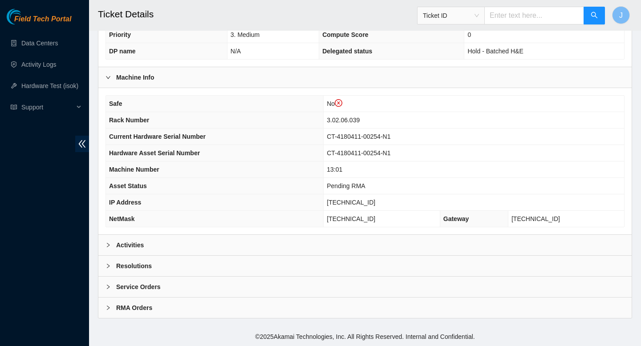
click at [219, 245] on div "Activities" at bounding box center [364, 245] width 533 height 20
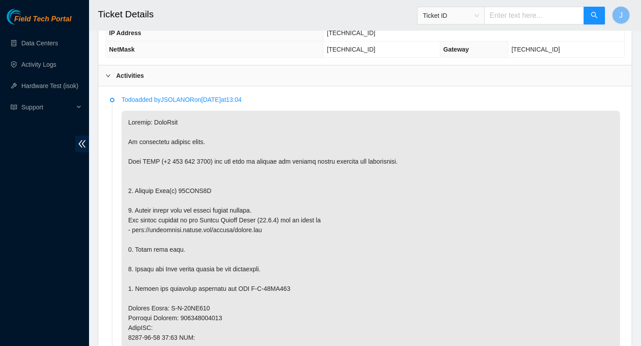
scroll to position [437, 0]
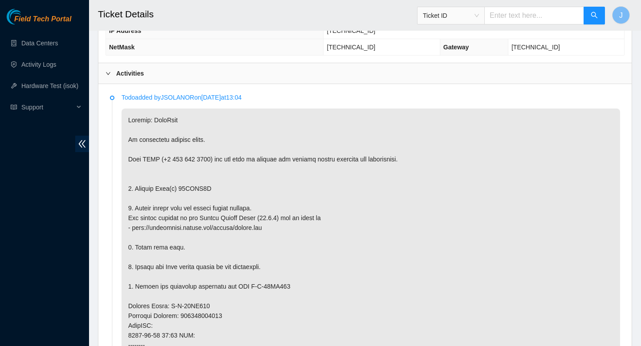
click at [203, 189] on p at bounding box center [371, 331] width 499 height 444
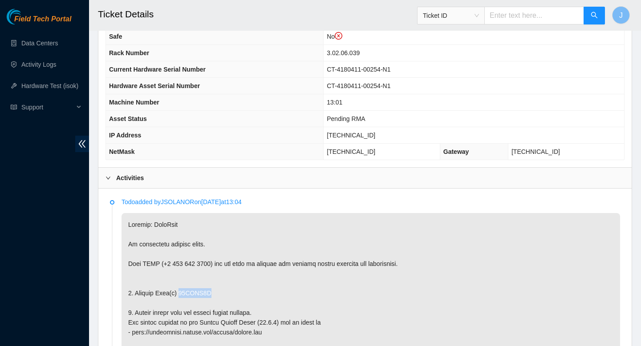
scroll to position [333, 0]
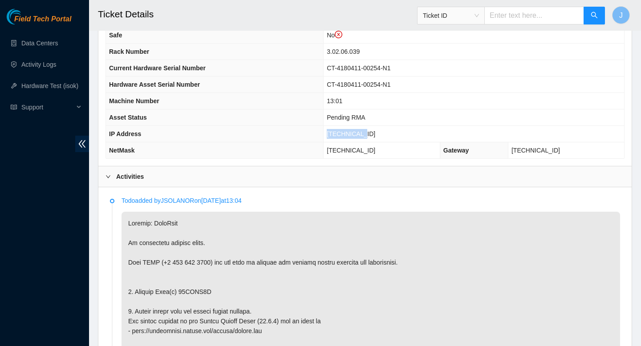
drag, startPoint x: 388, startPoint y: 134, endPoint x: 348, endPoint y: 134, distance: 40.5
click at [348, 134] on td "[TECHNICAL_ID]" at bounding box center [474, 134] width 301 height 16
copy span "[TECHNICAL_ID]"
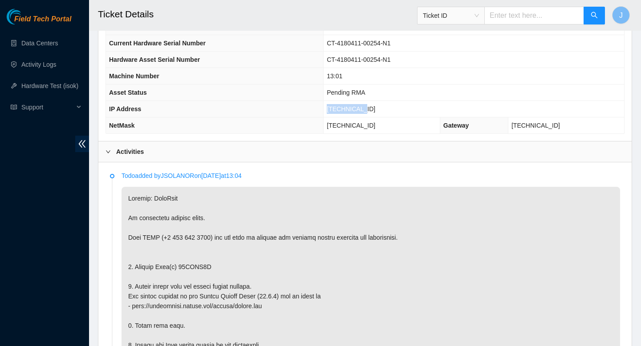
scroll to position [359, 0]
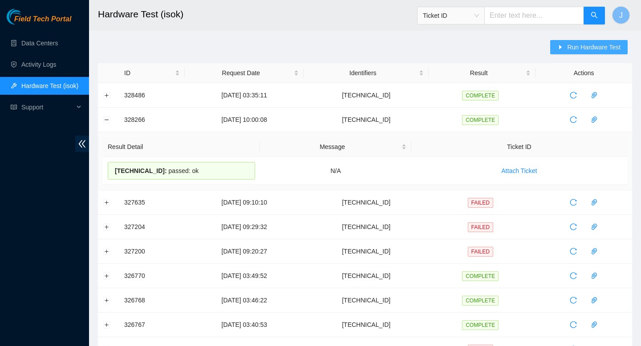
click at [590, 45] on span "Run Hardware Test" at bounding box center [593, 47] width 53 height 10
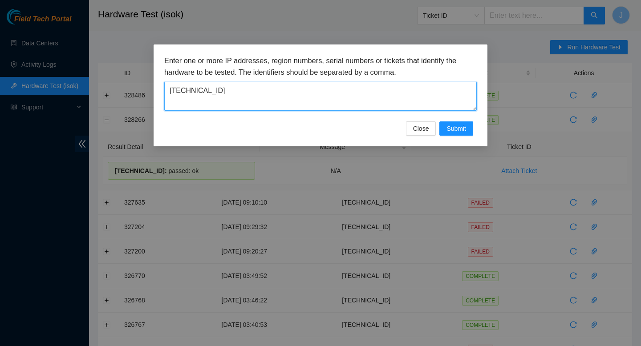
click at [324, 91] on textarea "[TECHNICAL_ID]" at bounding box center [320, 96] width 313 height 29
paste textarea "[TECHNICAL_ID]"
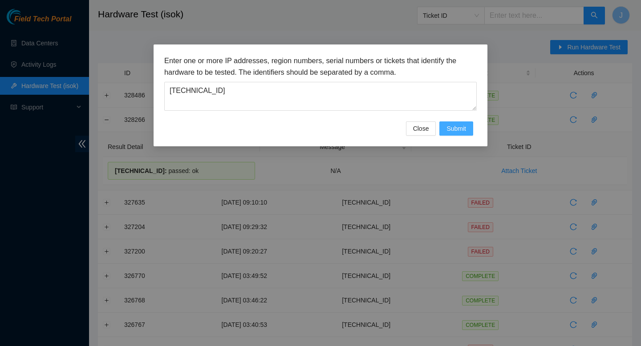
click at [457, 130] on span "Submit" at bounding box center [457, 129] width 20 height 10
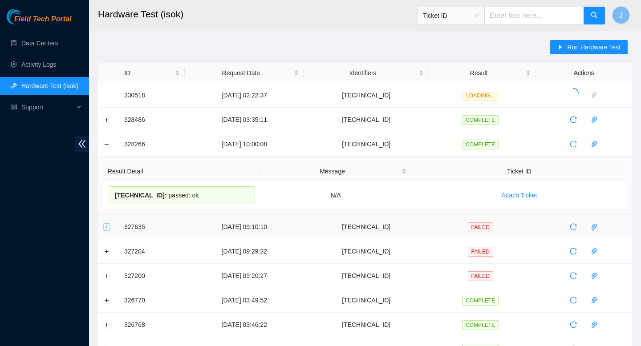
click at [106, 228] on button "Expand row" at bounding box center [106, 227] width 7 height 7
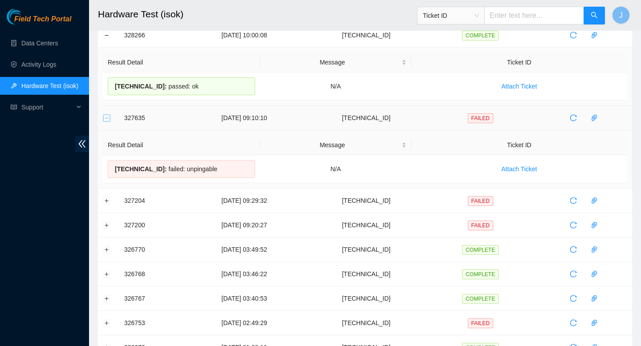
scroll to position [122, 0]
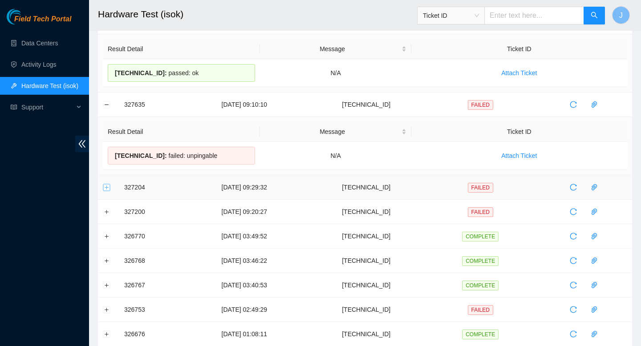
click at [107, 190] on button "Expand row" at bounding box center [106, 187] width 7 height 7
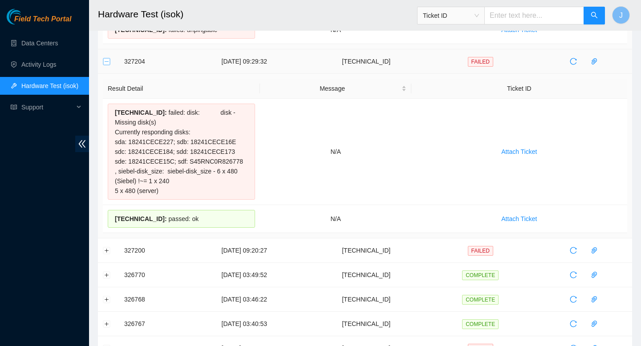
scroll to position [249, 0]
drag, startPoint x: 163, startPoint y: 112, endPoint x: 190, endPoint y: 122, distance: 28.6
click at [190, 122] on div "[TECHNICAL_ID] : failed: disk: disk - Missing disk(s) Currently responding disk…" at bounding box center [181, 151] width 147 height 96
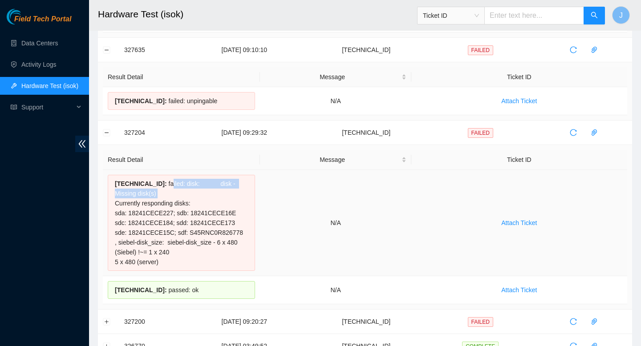
scroll to position [172, 0]
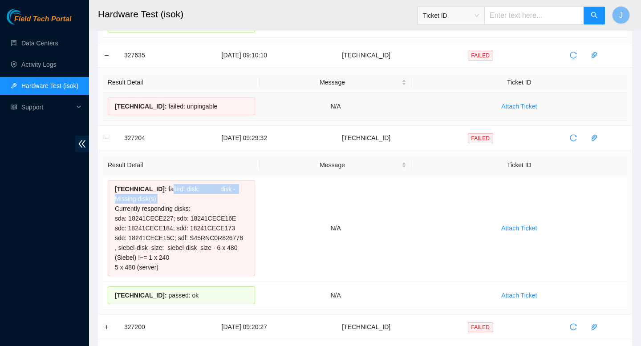
drag, startPoint x: 167, startPoint y: 106, endPoint x: 235, endPoint y: 117, distance: 69.5
click at [235, 117] on td "[TECHNICAL_ID] : failed: unpingable" at bounding box center [181, 107] width 157 height 28
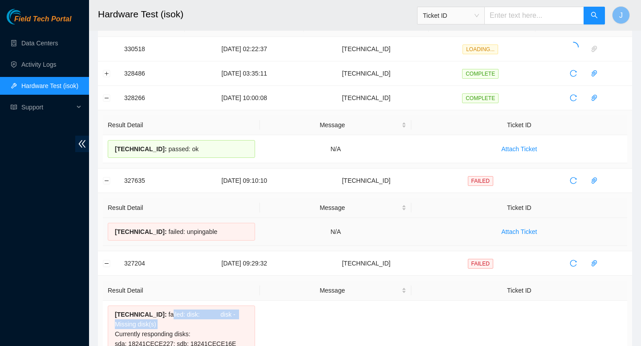
scroll to position [0, 0]
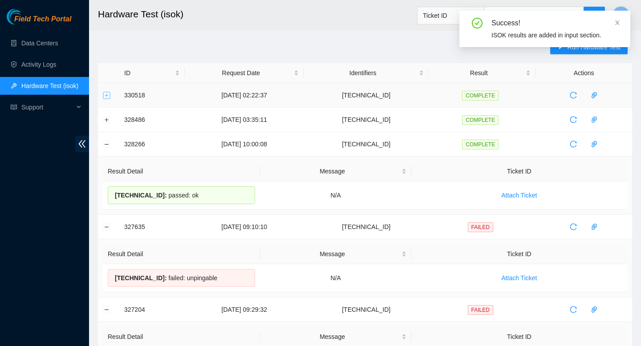
click at [109, 97] on button "Expand row" at bounding box center [106, 95] width 7 height 7
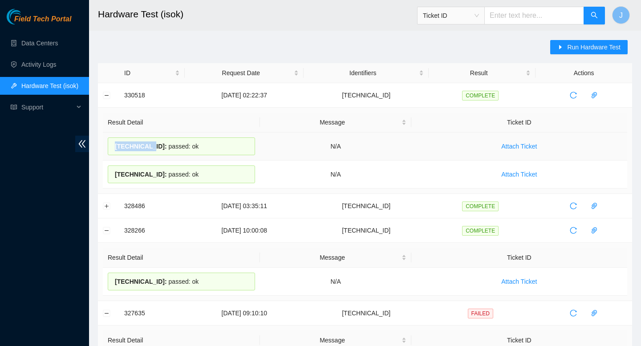
drag, startPoint x: 153, startPoint y: 146, endPoint x: 114, endPoint y: 147, distance: 39.2
click at [114, 147] on div "[TECHNICAL_ID] : passed: ok" at bounding box center [181, 147] width 147 height 18
click at [574, 47] on span "Run Hardware Test" at bounding box center [593, 47] width 53 height 10
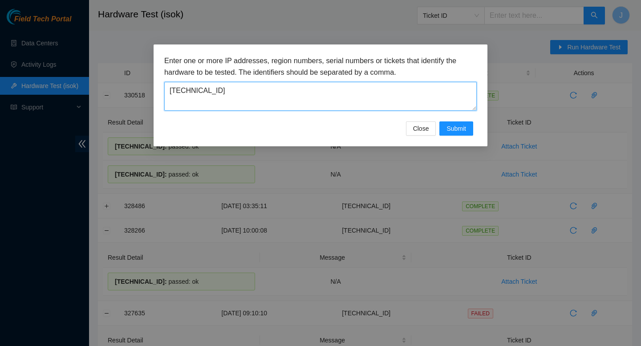
click at [228, 97] on textarea "[TECHNICAL_ID]" at bounding box center [320, 96] width 313 height 29
paste textarea "23.48.36.40"
type textarea "23.48.36.40"
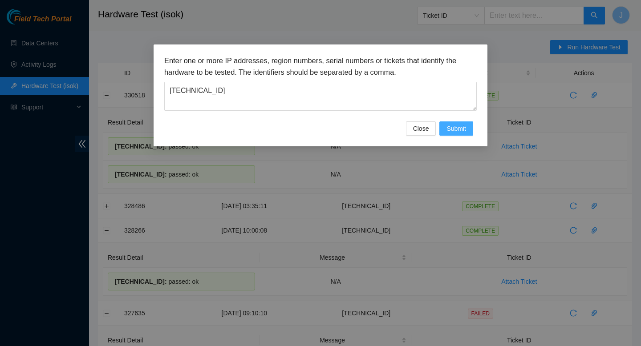
click at [457, 132] on span "Submit" at bounding box center [457, 129] width 20 height 10
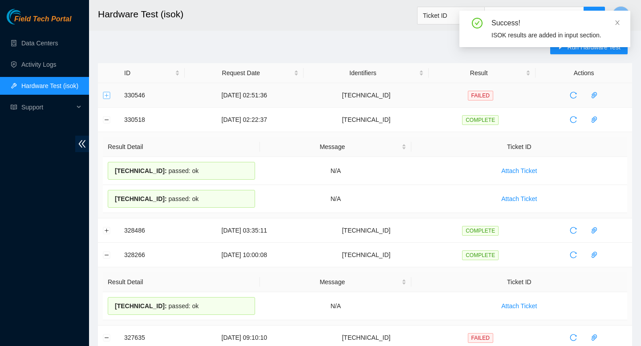
click at [107, 97] on button "Expand row" at bounding box center [106, 95] width 7 height 7
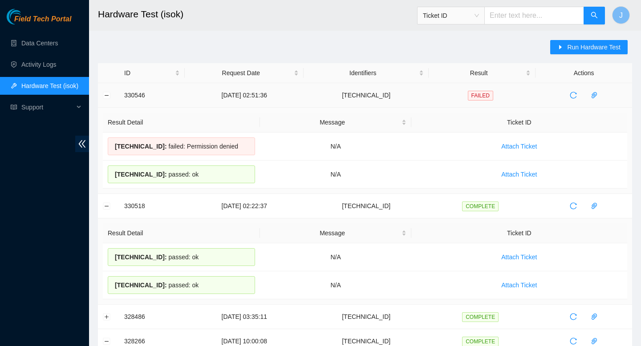
drag, startPoint x: 195, startPoint y: 175, endPoint x: 116, endPoint y: 90, distance: 115.3
copy tbody "330546 02-09-2025 02:51:36 23.48.36.40 FAILED Result Detail Message Ticket ID 2…"
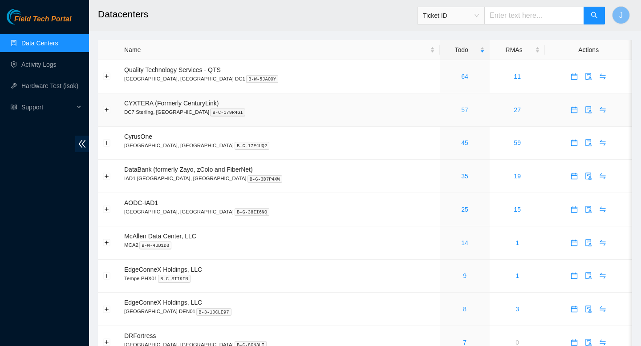
click at [461, 111] on link "57" at bounding box center [464, 109] width 7 height 7
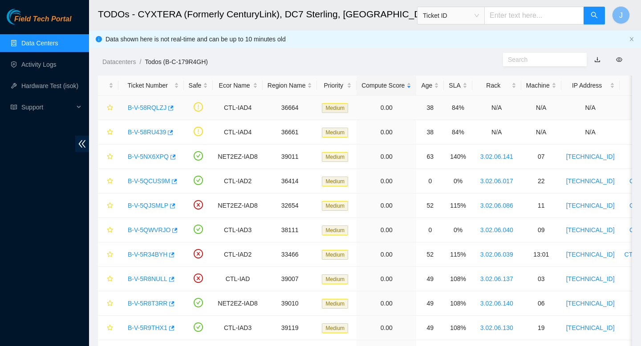
click at [176, 110] on div "B-V-58RQLZJ" at bounding box center [151, 108] width 56 height 14
click at [173, 110] on icon "button" at bounding box center [170, 108] width 6 height 6
click at [175, 158] on icon "button" at bounding box center [172, 157] width 6 height 6
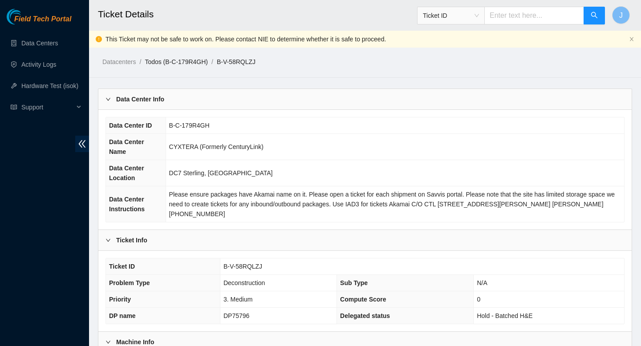
click at [183, 62] on link "Todos (B-C-179R4GH)" at bounding box center [176, 61] width 63 height 7
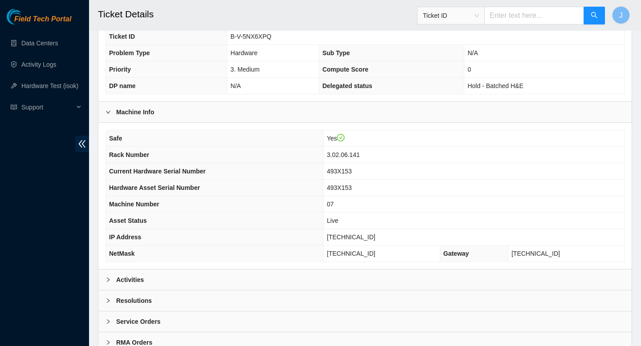
scroll to position [248, 0]
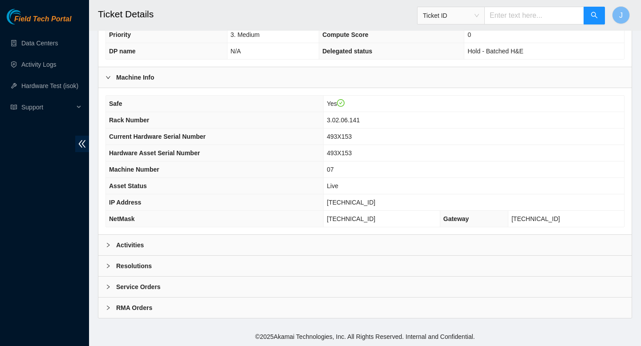
click at [295, 248] on div "Activities" at bounding box center [364, 245] width 533 height 20
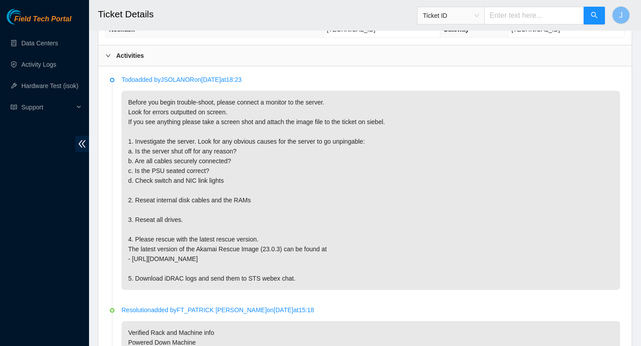
scroll to position [439, 0]
